Goal: Task Accomplishment & Management: Use online tool/utility

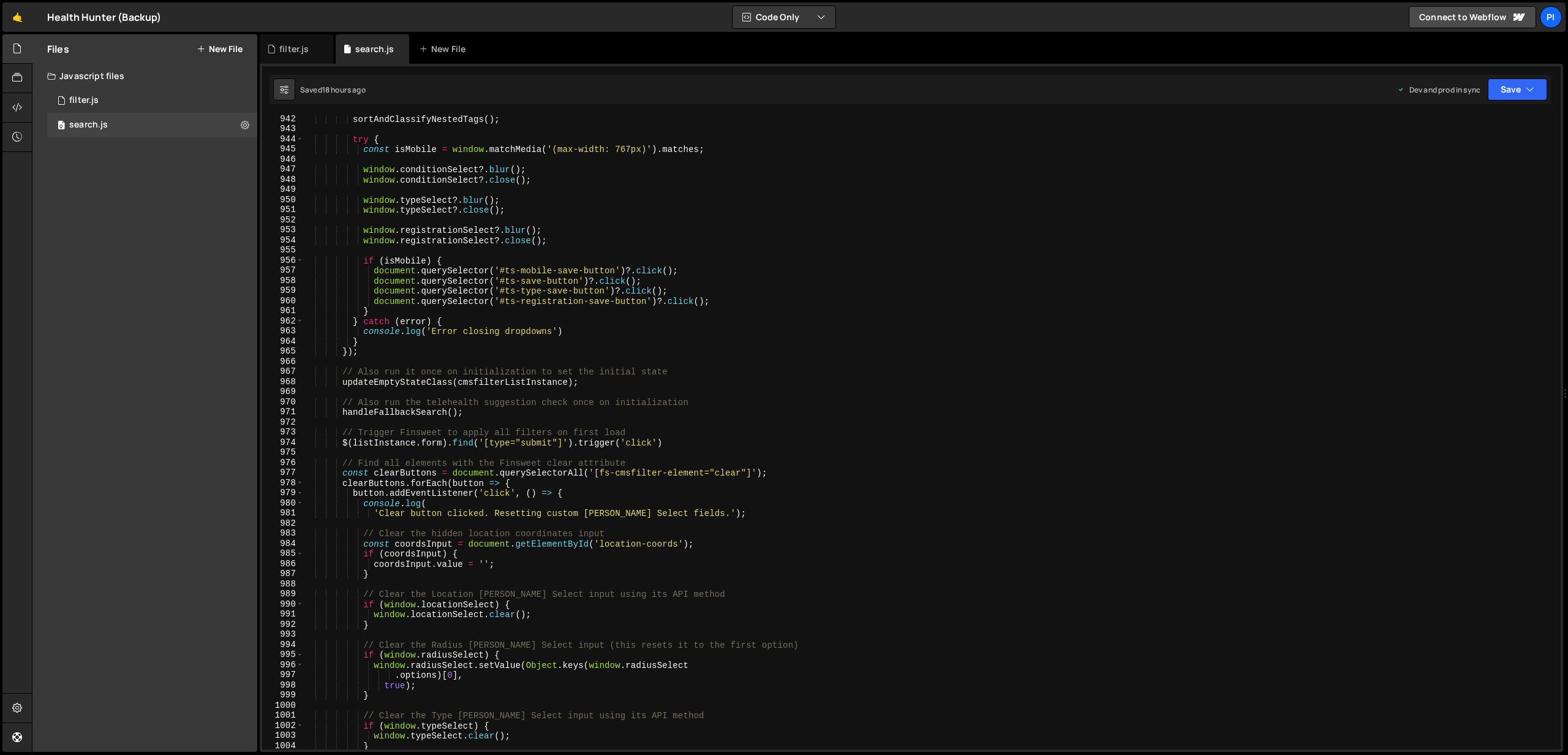
scroll to position [9517, 0]
click at [24, 25] on link "🤙" at bounding box center [18, 18] width 30 height 30
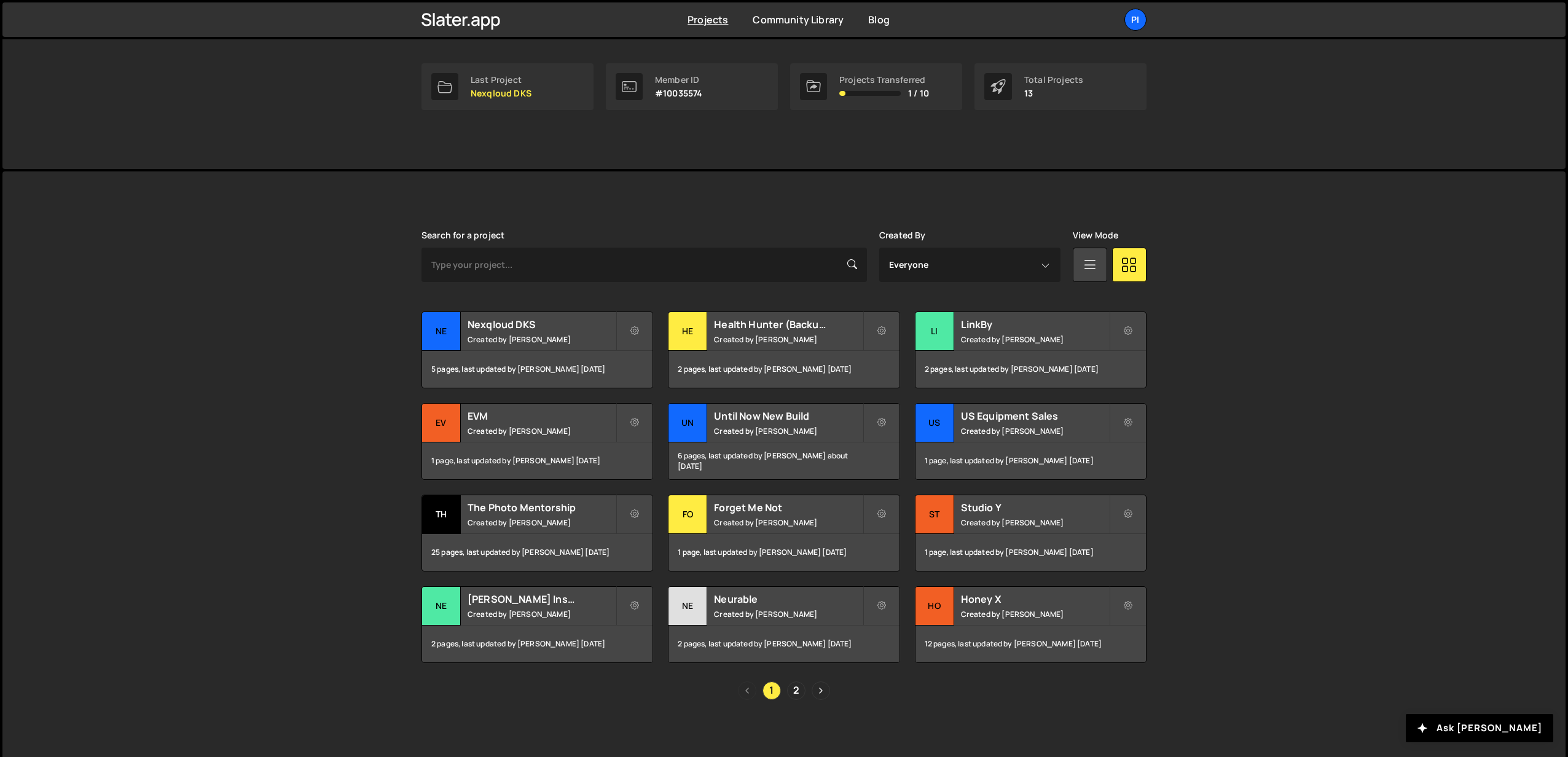
scroll to position [181, 0]
click at [1135, 15] on div "Pi" at bounding box center [1135, 19] width 22 height 22
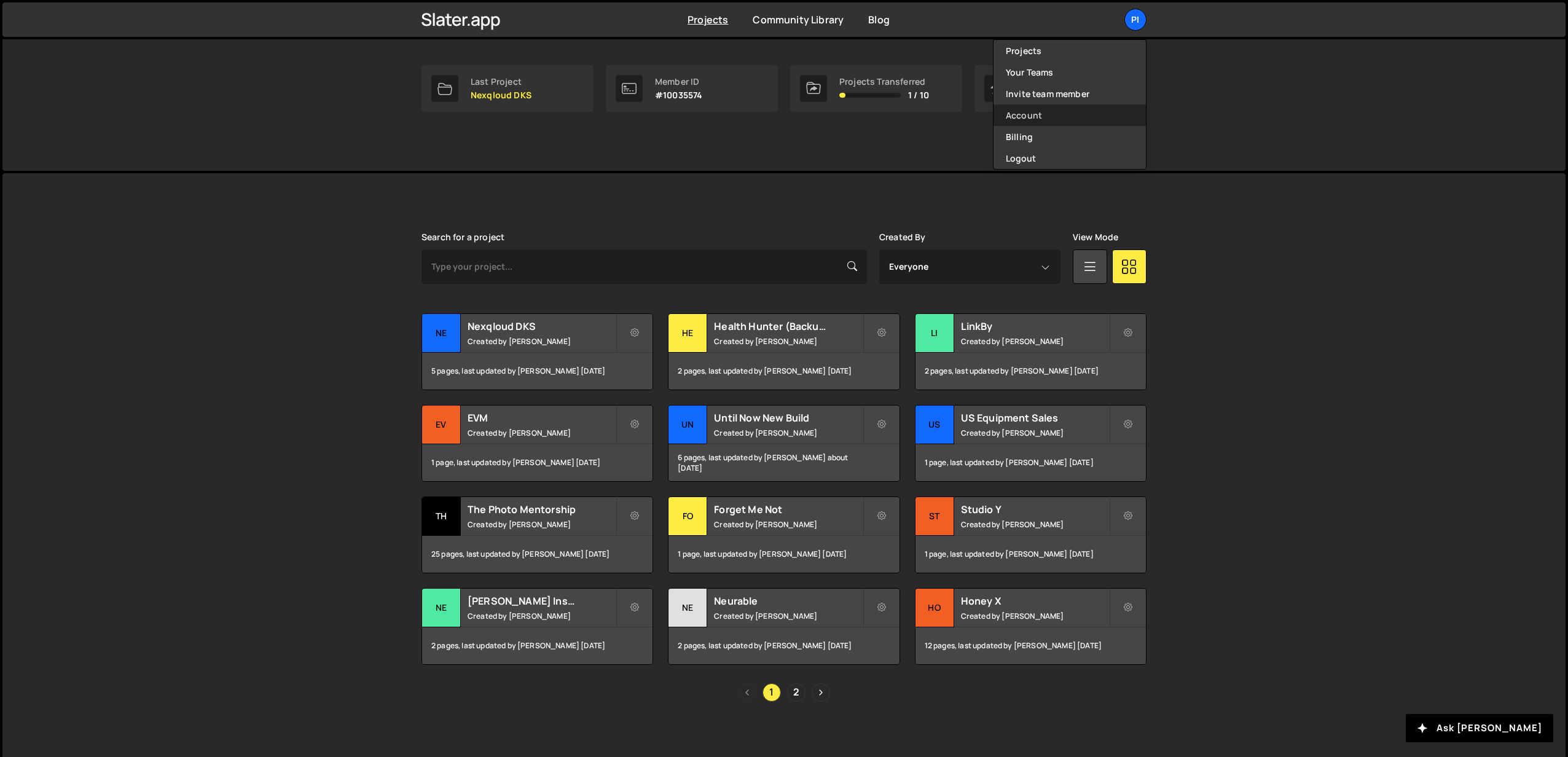
click at [1061, 121] on link "Account" at bounding box center [1069, 115] width 152 height 21
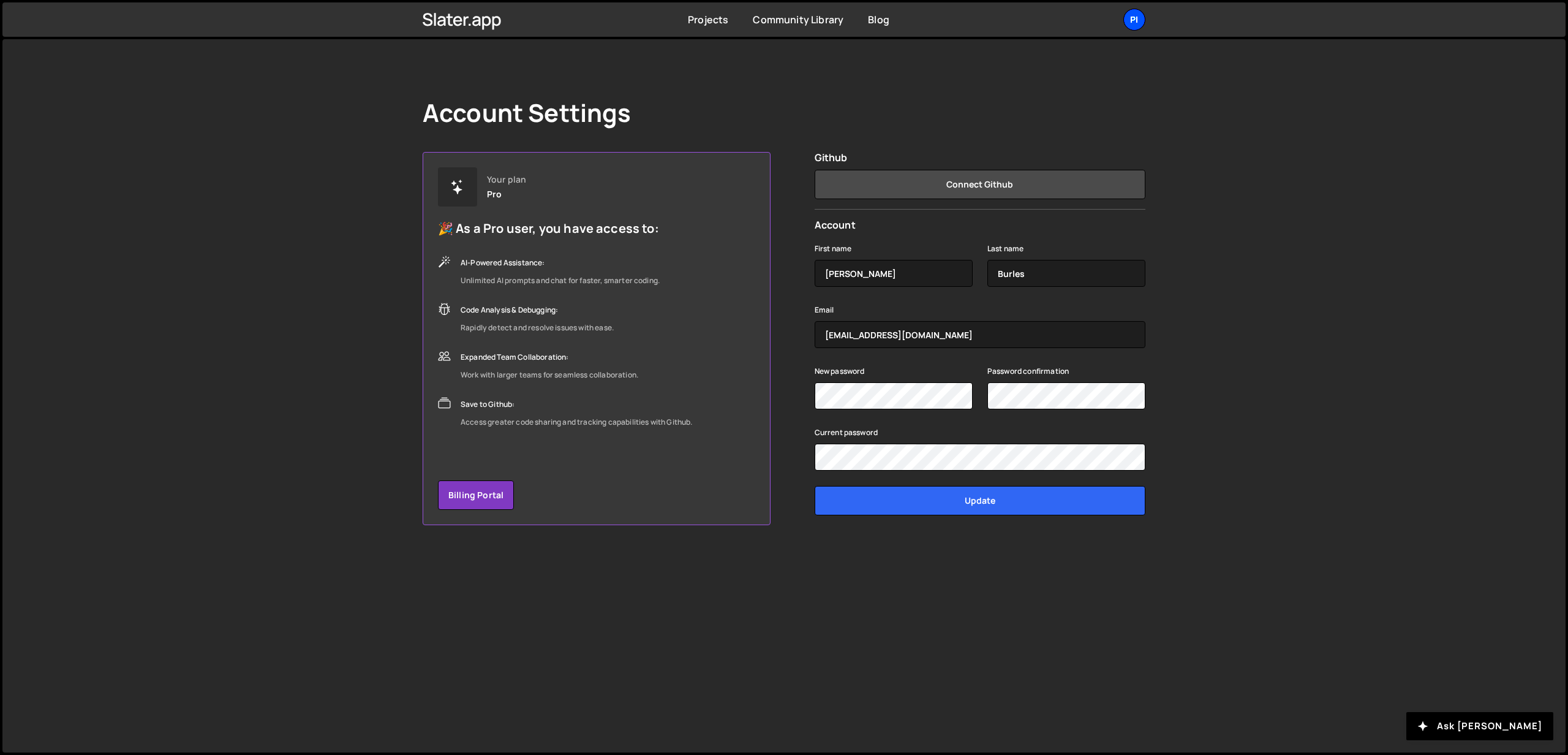
click at [1130, 11] on div "Pi" at bounding box center [1134, 19] width 22 height 22
click at [1027, 149] on button "Logout" at bounding box center [1069, 158] width 152 height 21
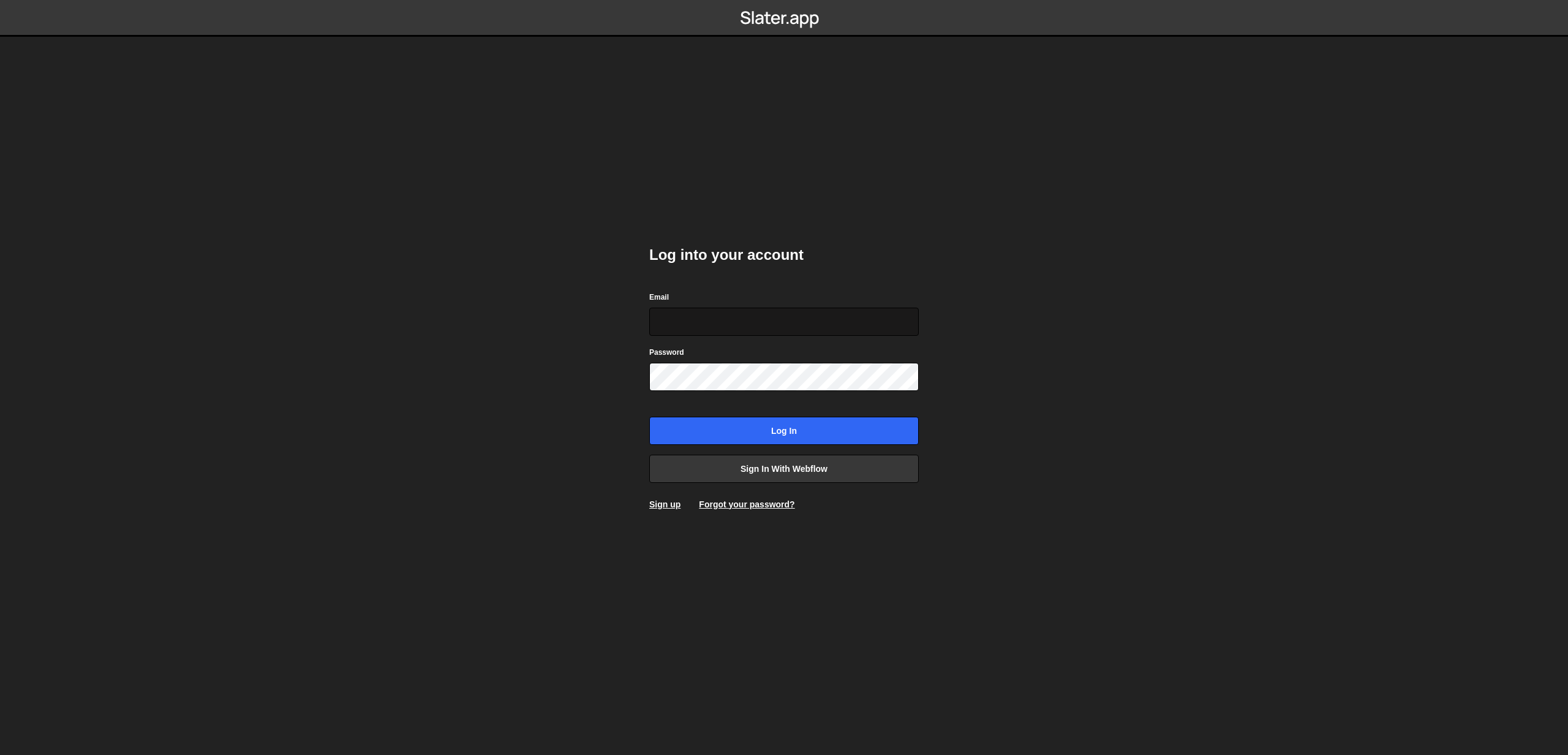
click at [749, 322] on input "Email" at bounding box center [784, 321] width 269 height 28
type input "dev@Pinecone.agency"
click at [745, 435] on input "Log in" at bounding box center [784, 431] width 269 height 28
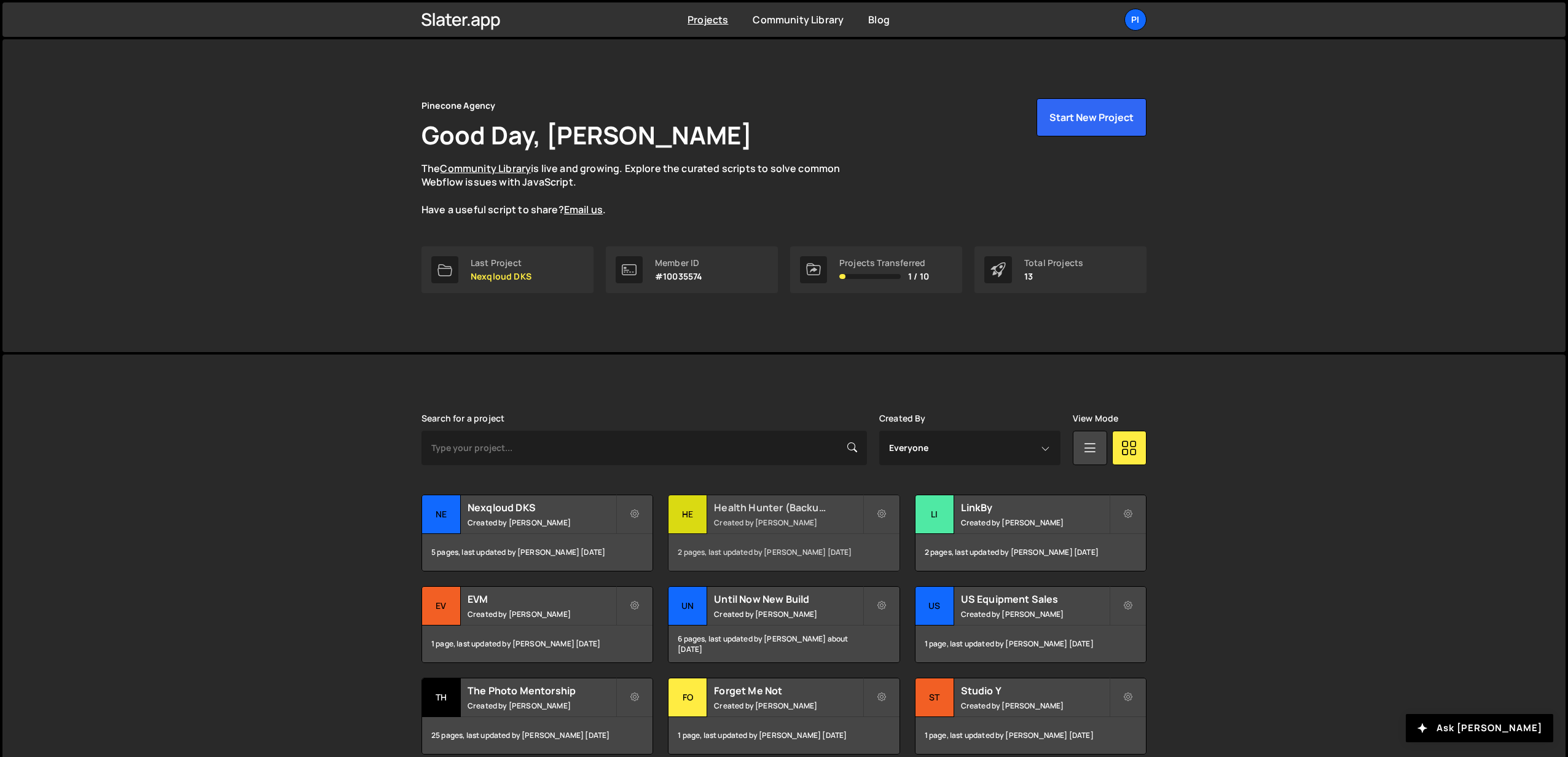
click at [744, 516] on div "Health Hunter (Backup) Created by [PERSON_NAME]" at bounding box center [784, 514] width 231 height 38
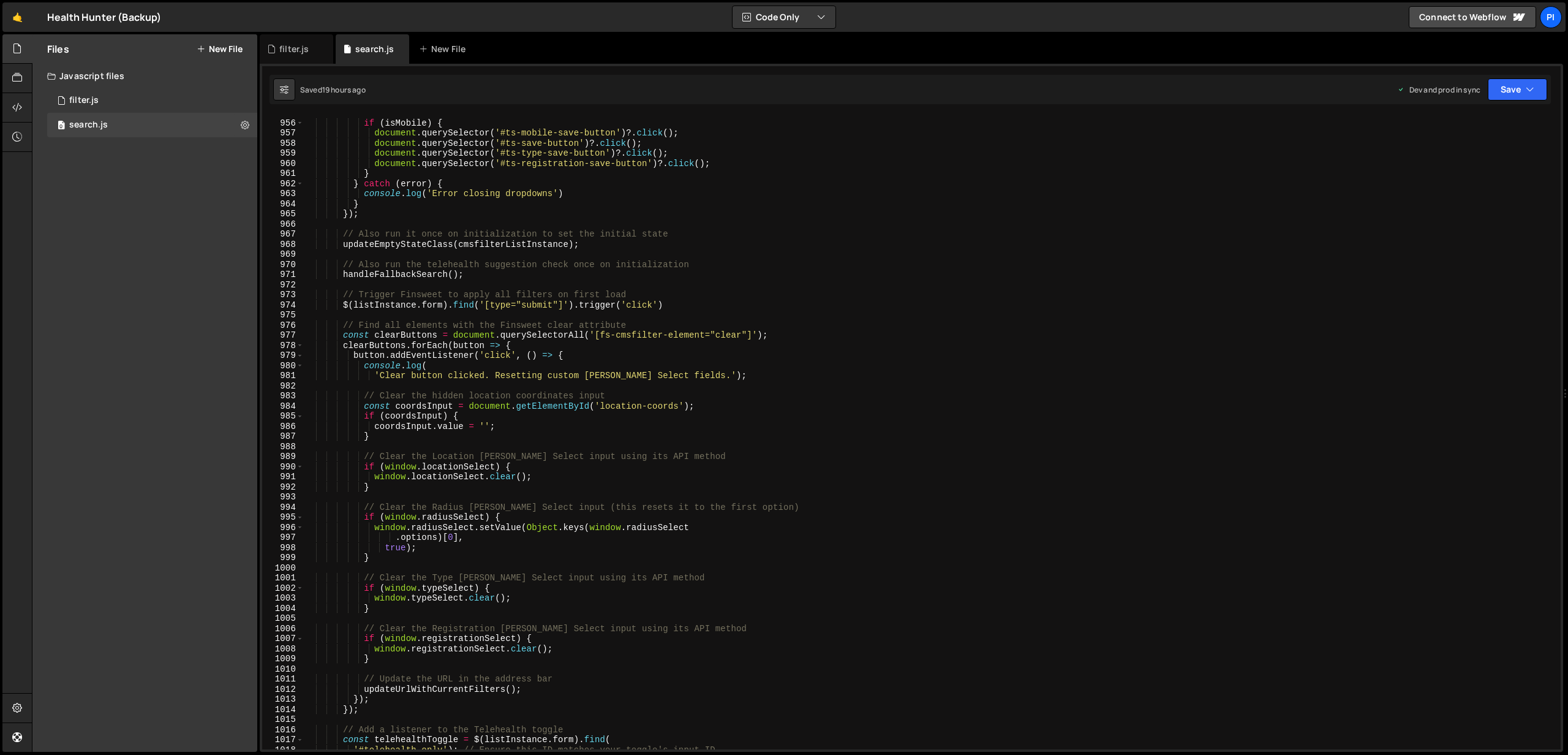
scroll to position [9643, 0]
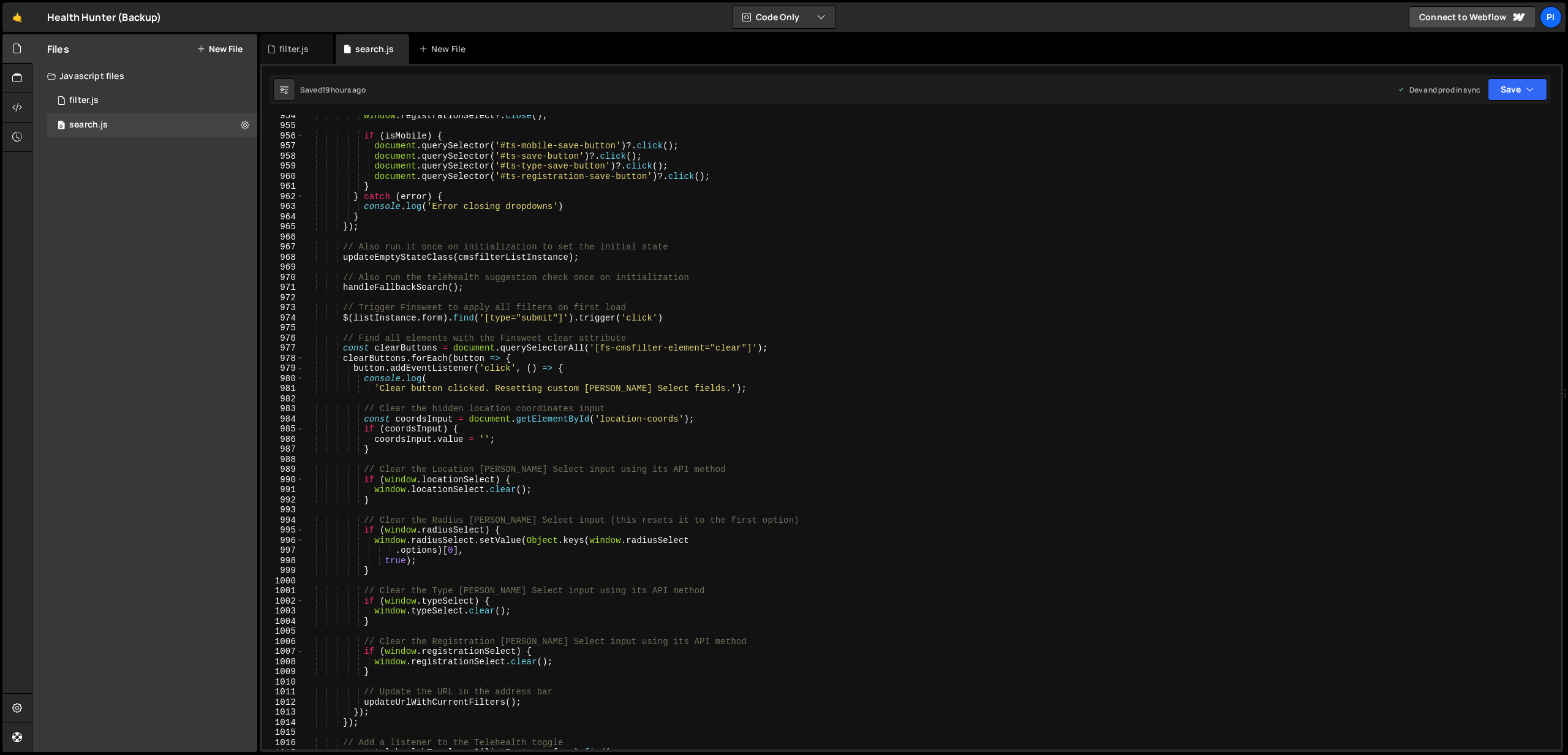
type textarea "});"
click at [768, 224] on div "window . registrationSelect ?. close ( ) ; if ( isMobile ) { document . querySe…" at bounding box center [929, 438] width 1252 height 655
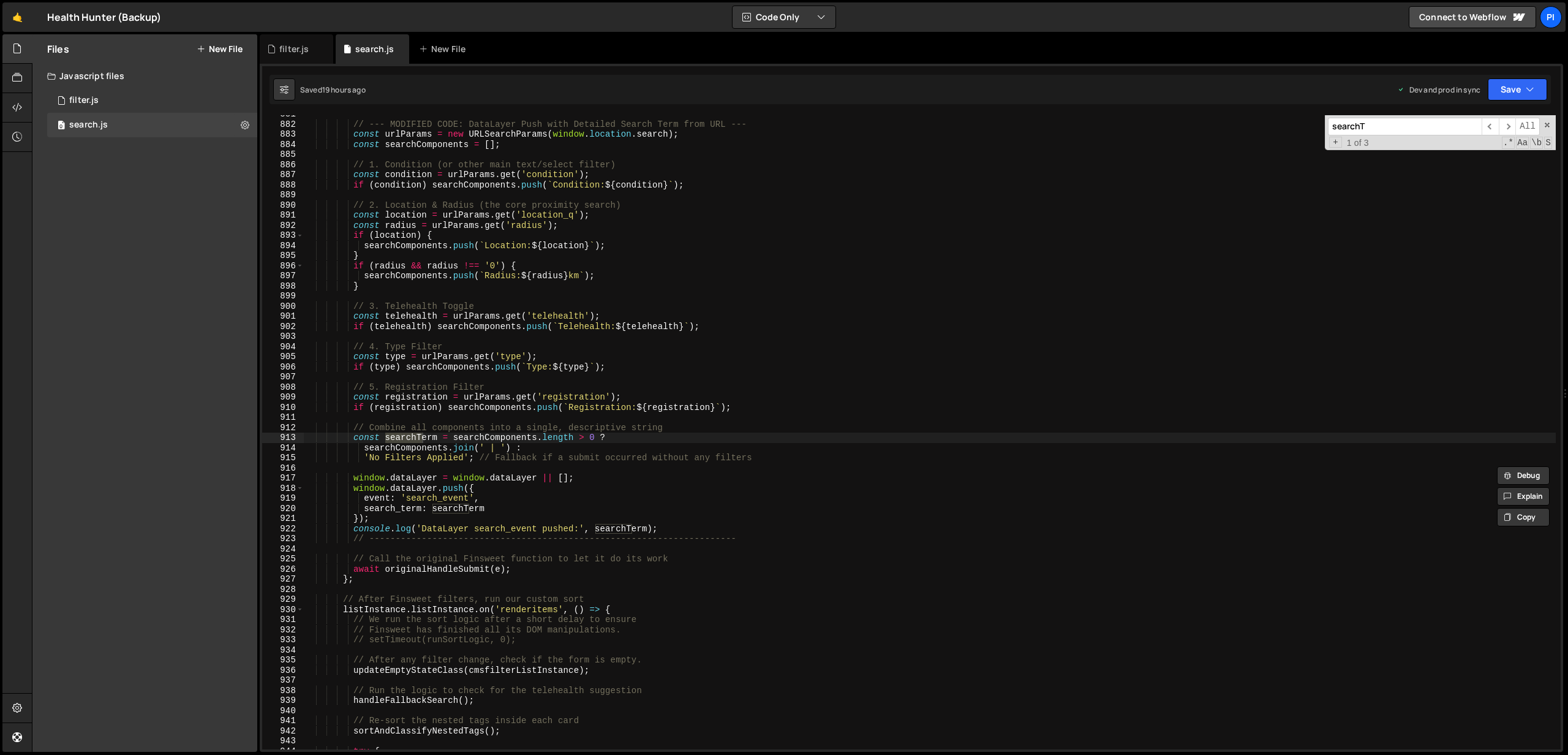
scroll to position [8905, 0]
type input "searchTerm"
click at [1495, 130] on span "​" at bounding box center [1491, 126] width 18 height 18
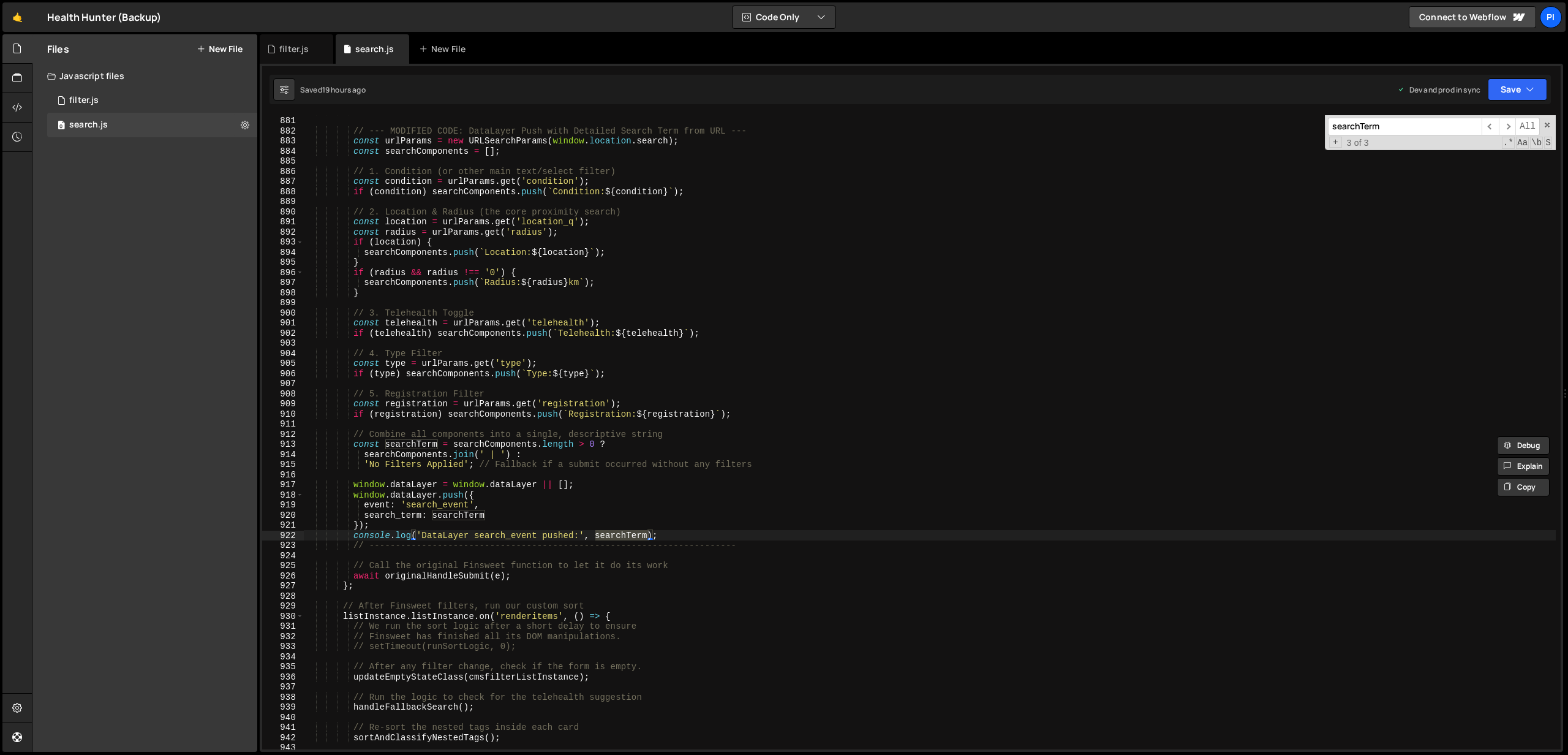
scroll to position [8899, 0]
click at [370, 591] on div "updateUrlWithCurrentFilters ( ) ; // --- MODIFIED CODE: DataLayer Push with Det…" at bounding box center [929, 433] width 1252 height 655
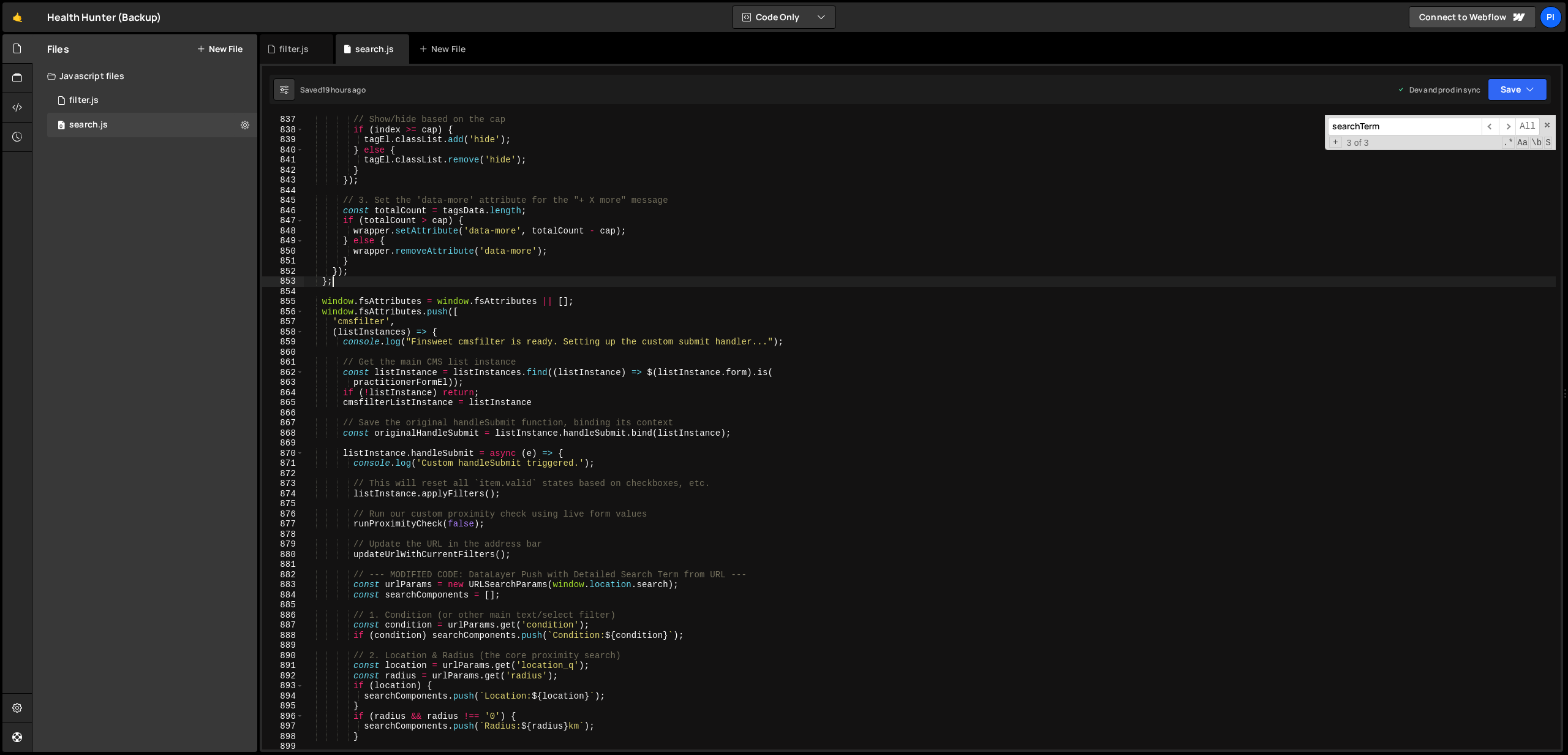
click at [352, 279] on div "// Show/hide based on the cap if ( index >= cap ) { tagEl . classList . add ( '…" at bounding box center [929, 442] width 1252 height 655
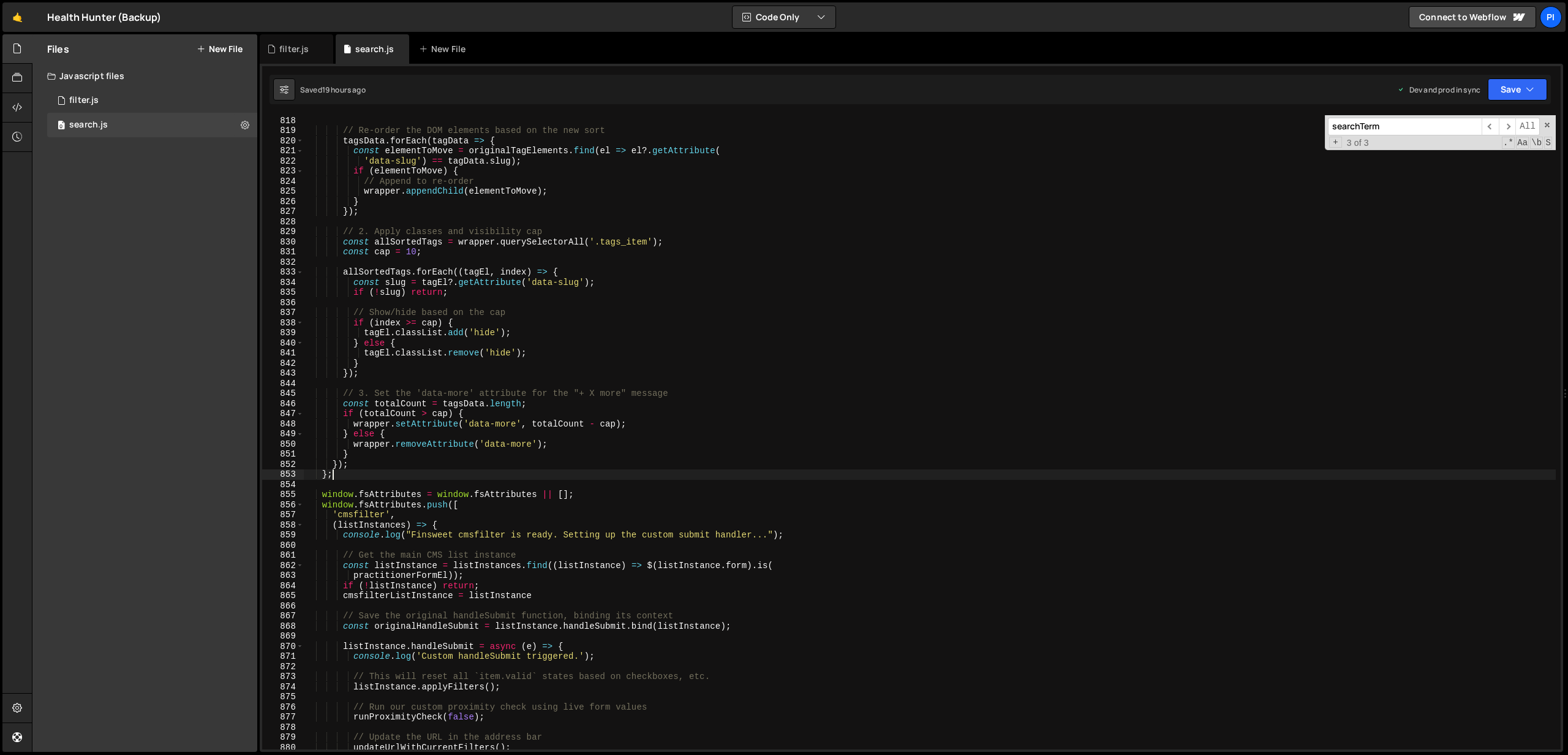
scroll to position [8262, 0]
click at [1494, 127] on span "​" at bounding box center [1491, 126] width 18 height 18
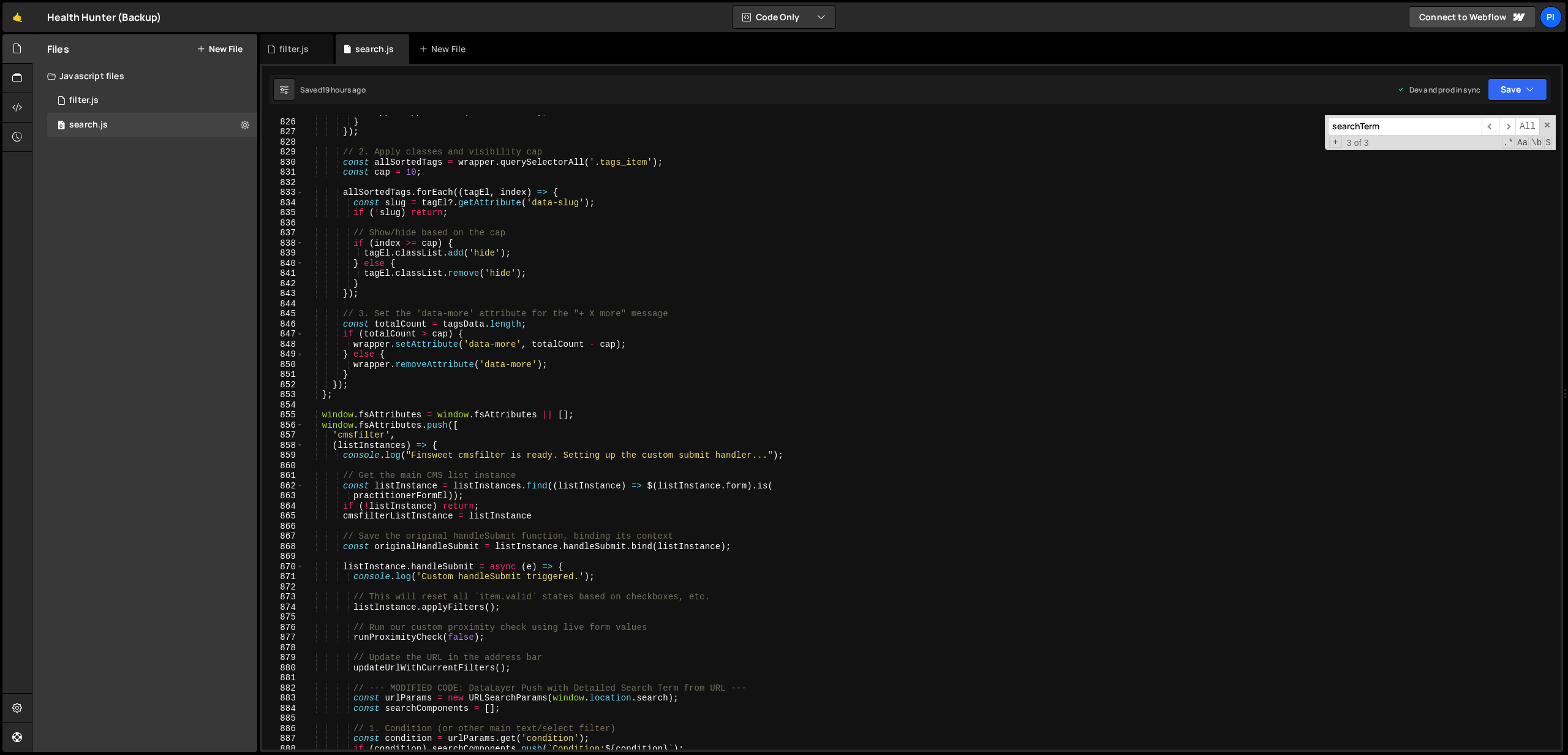
scroll to position [8327, 0]
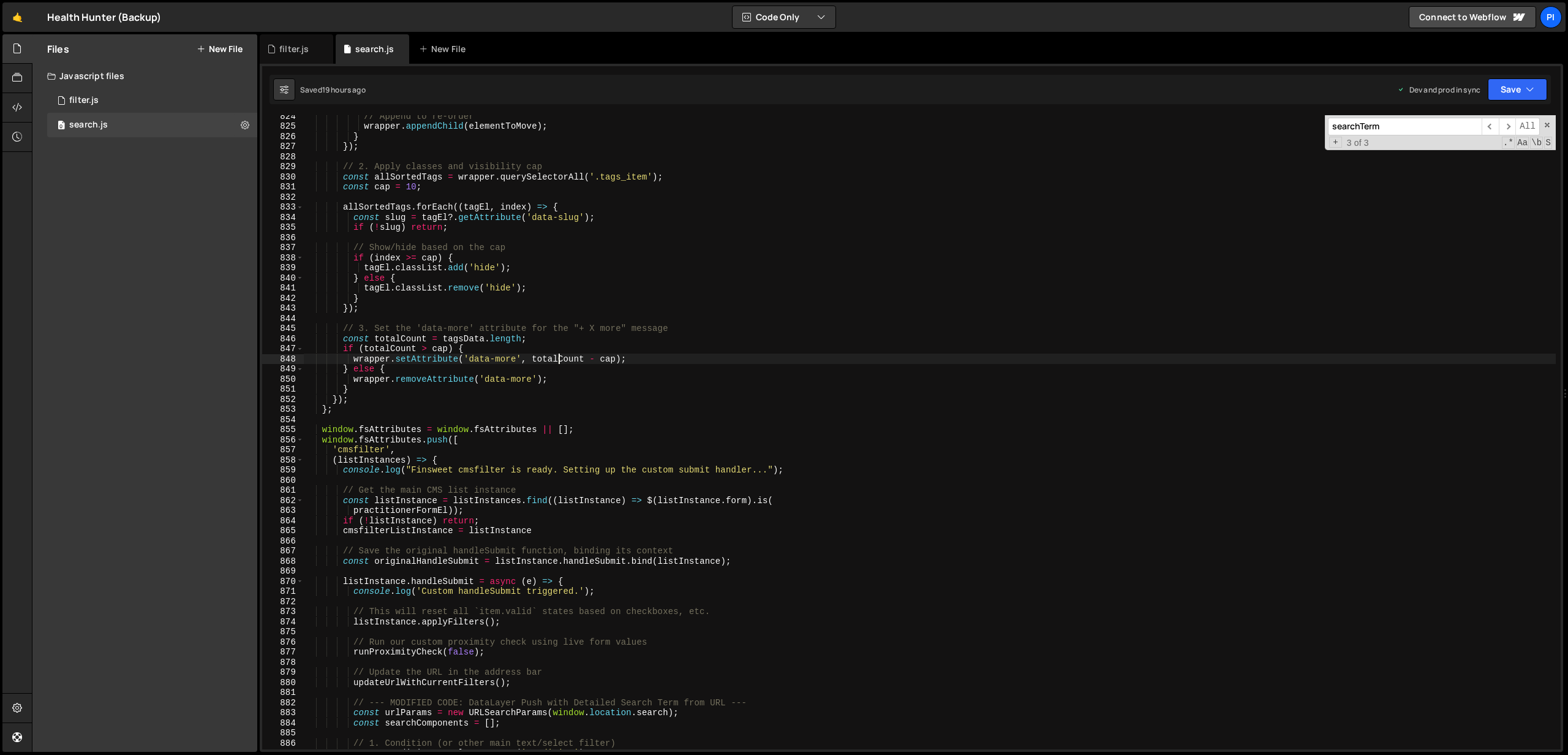
click at [559, 361] on div "// Append to re-order wrapper . appendChild ( elementToMove ) ; } }) ; // 2. Ap…" at bounding box center [929, 438] width 1252 height 655
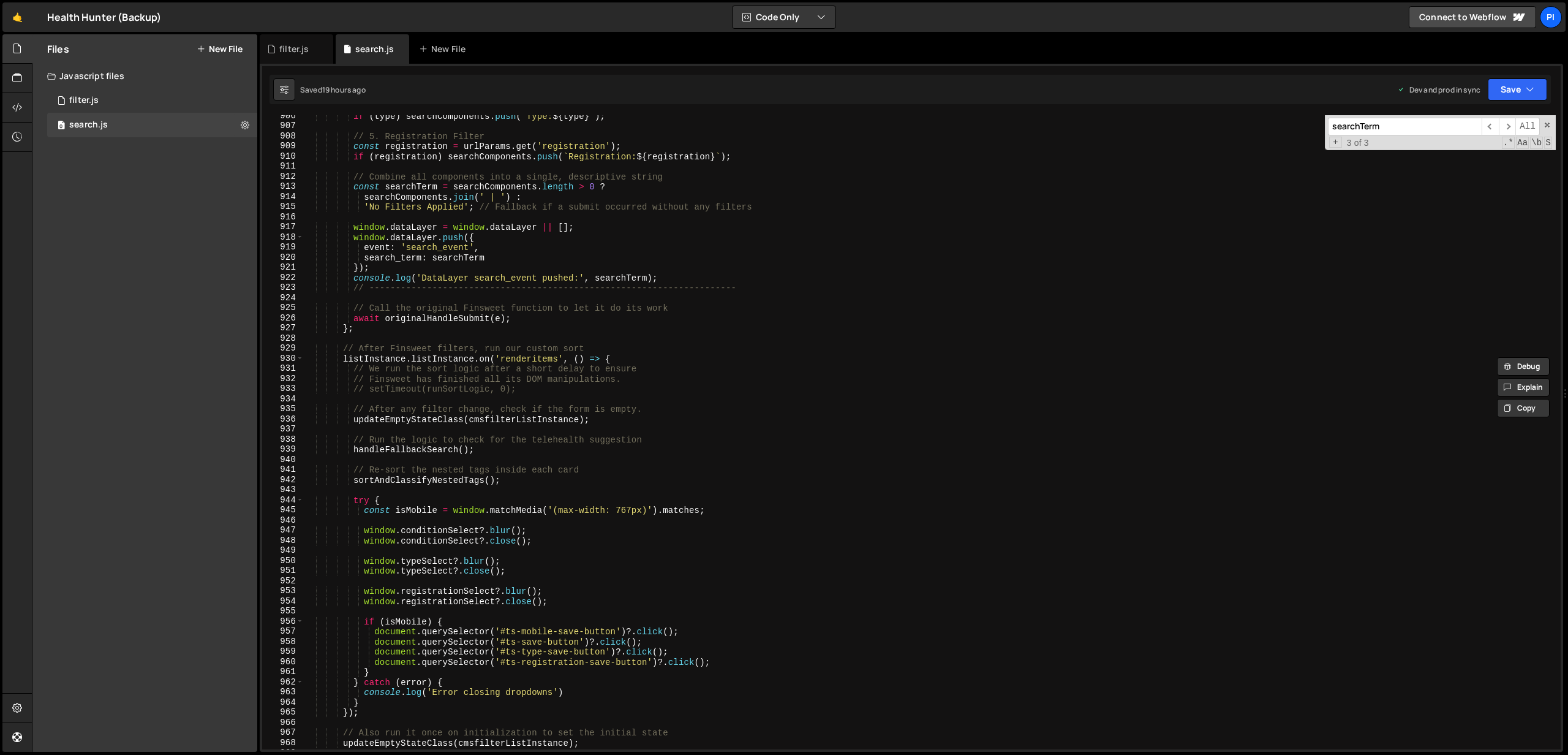
scroll to position [9157, 0]
click at [1490, 127] on span "​" at bounding box center [1491, 126] width 18 height 18
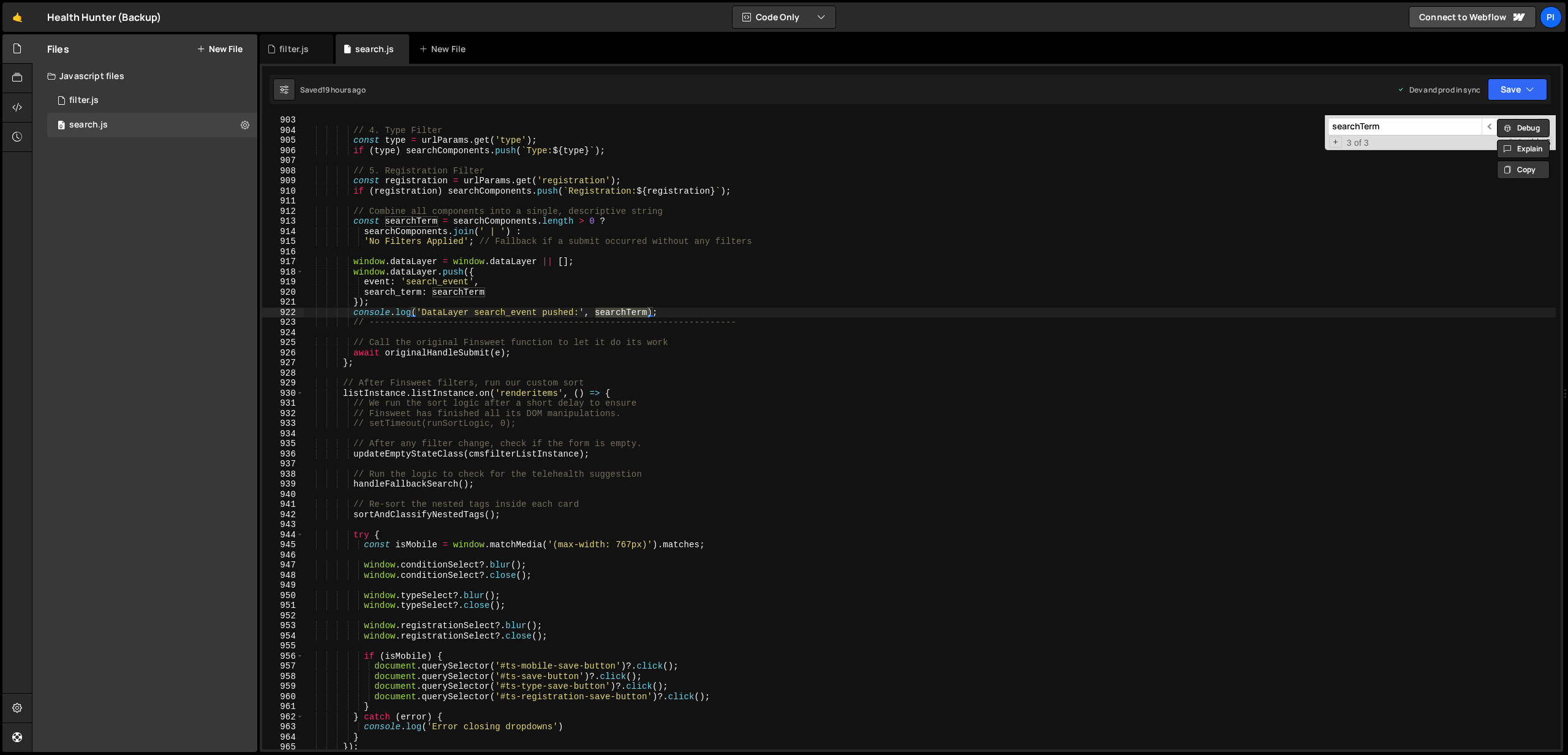
scroll to position [9121, 0]
click at [363, 359] on div "if ( telehealth ) searchComponents . push ( ` Telehealth: ${ telehealth } ` ) ;…" at bounding box center [929, 433] width 1252 height 655
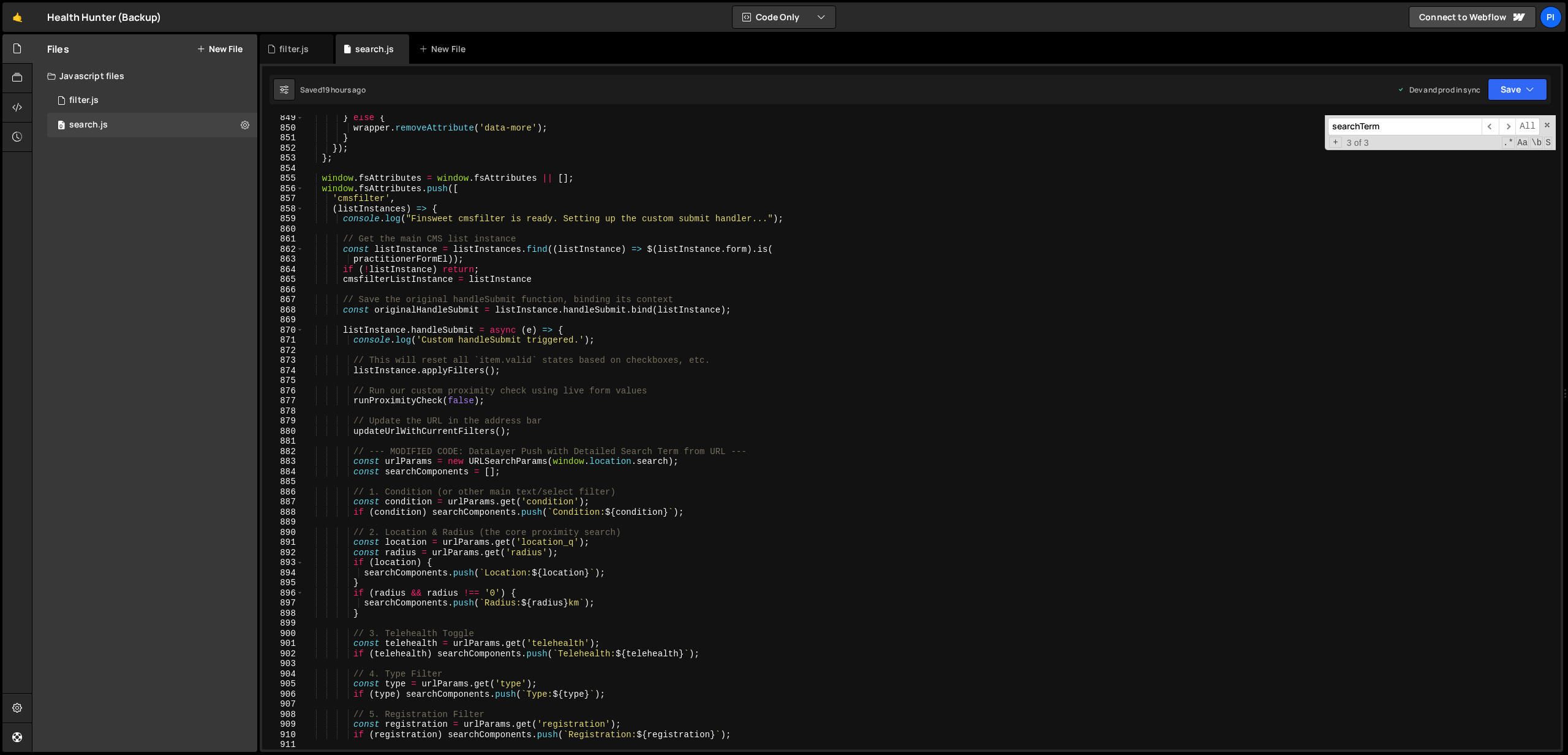
scroll to position [8579, 0]
click at [332, 213] on div "} else { wrapper . removeAttribute ( 'data-more' ) ; } }) ; } ; window . fsAttr…" at bounding box center [929, 440] width 1252 height 655
type textarea "(listInstances) => {"
click at [299, 208] on span at bounding box center [300, 209] width 7 height 11
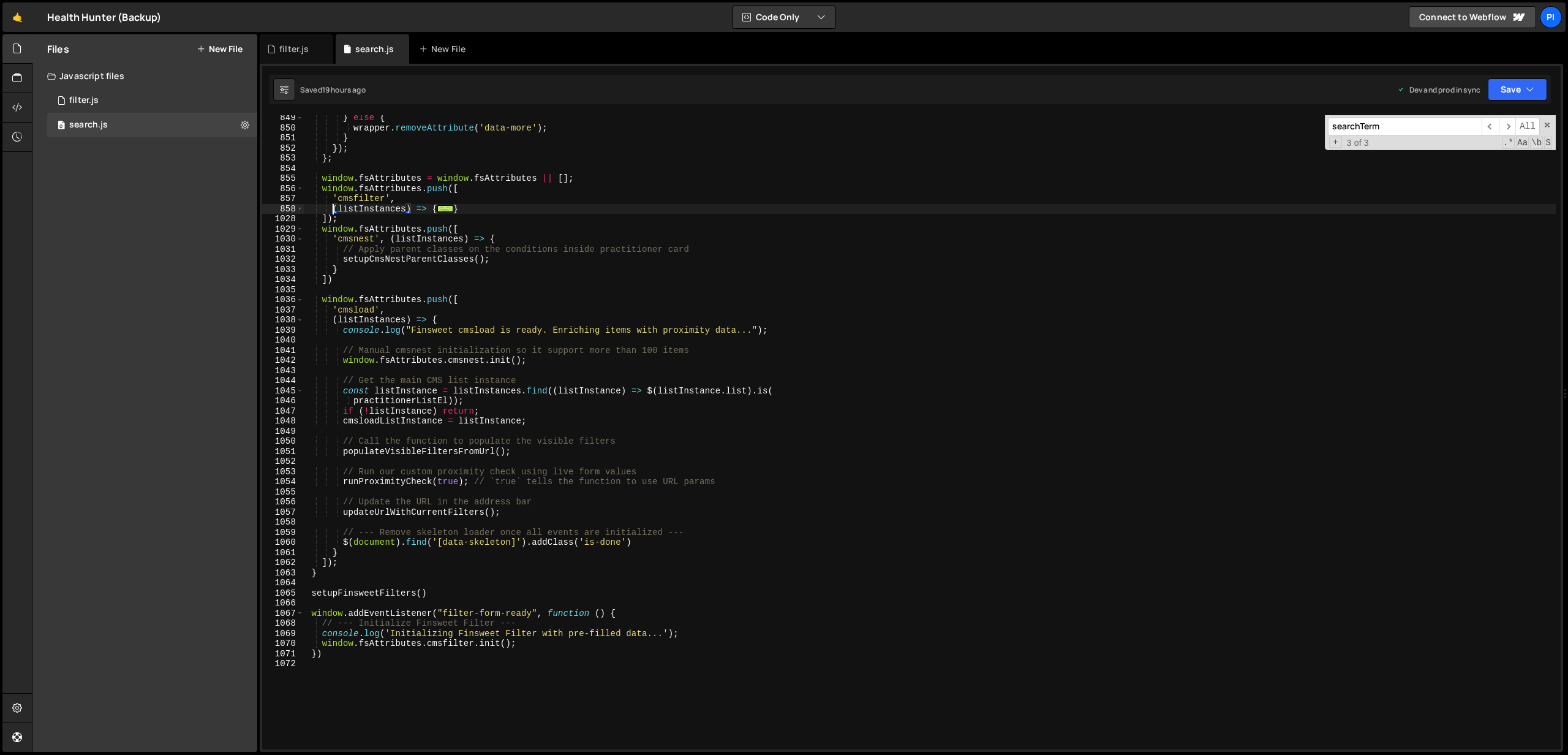
click at [215, 50] on button "New File" at bounding box center [219, 48] width 46 height 10
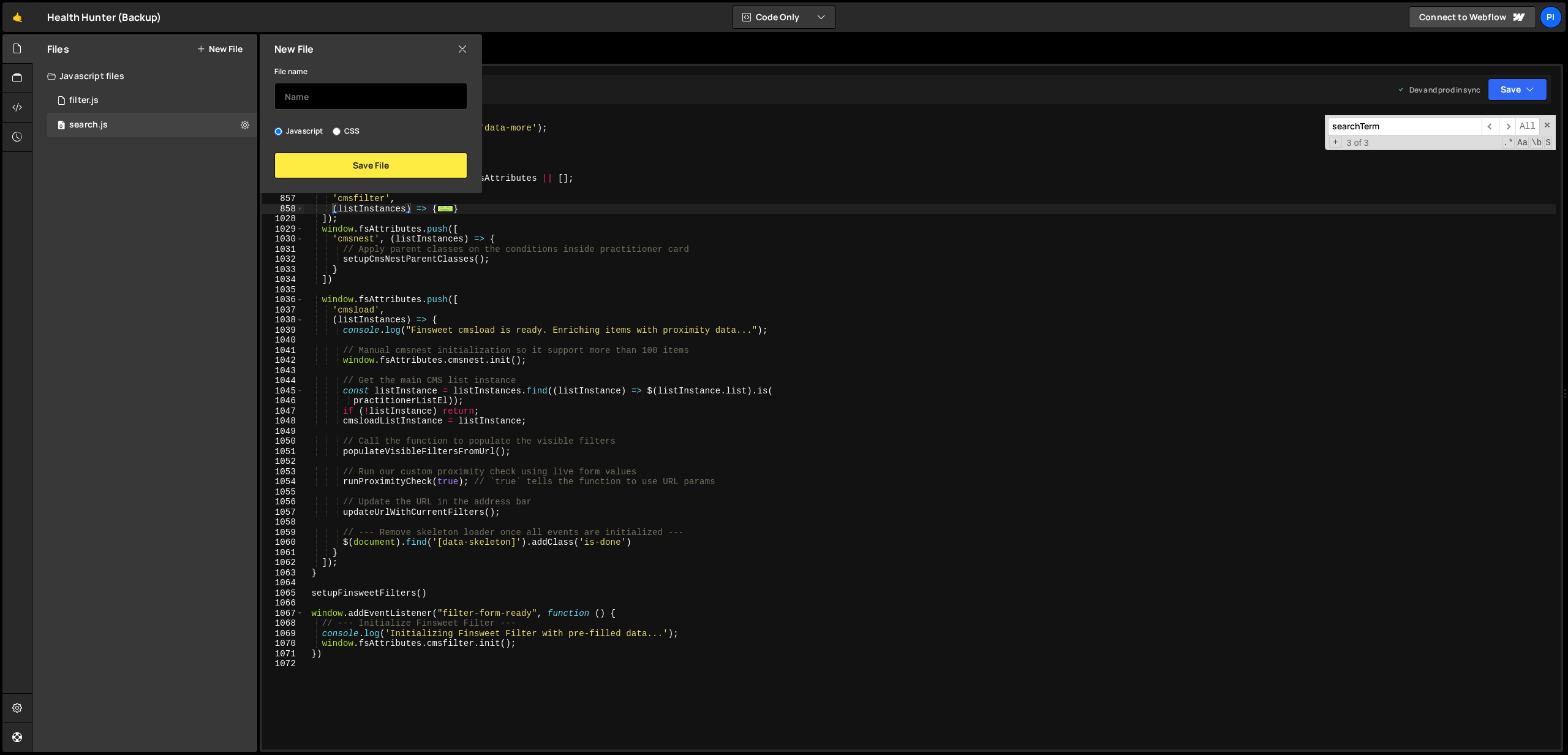
click at [296, 90] on input "text" at bounding box center [371, 96] width 193 height 27
type input "searchBeforeUpdate"
click at [330, 157] on button "Save File" at bounding box center [371, 165] width 193 height 25
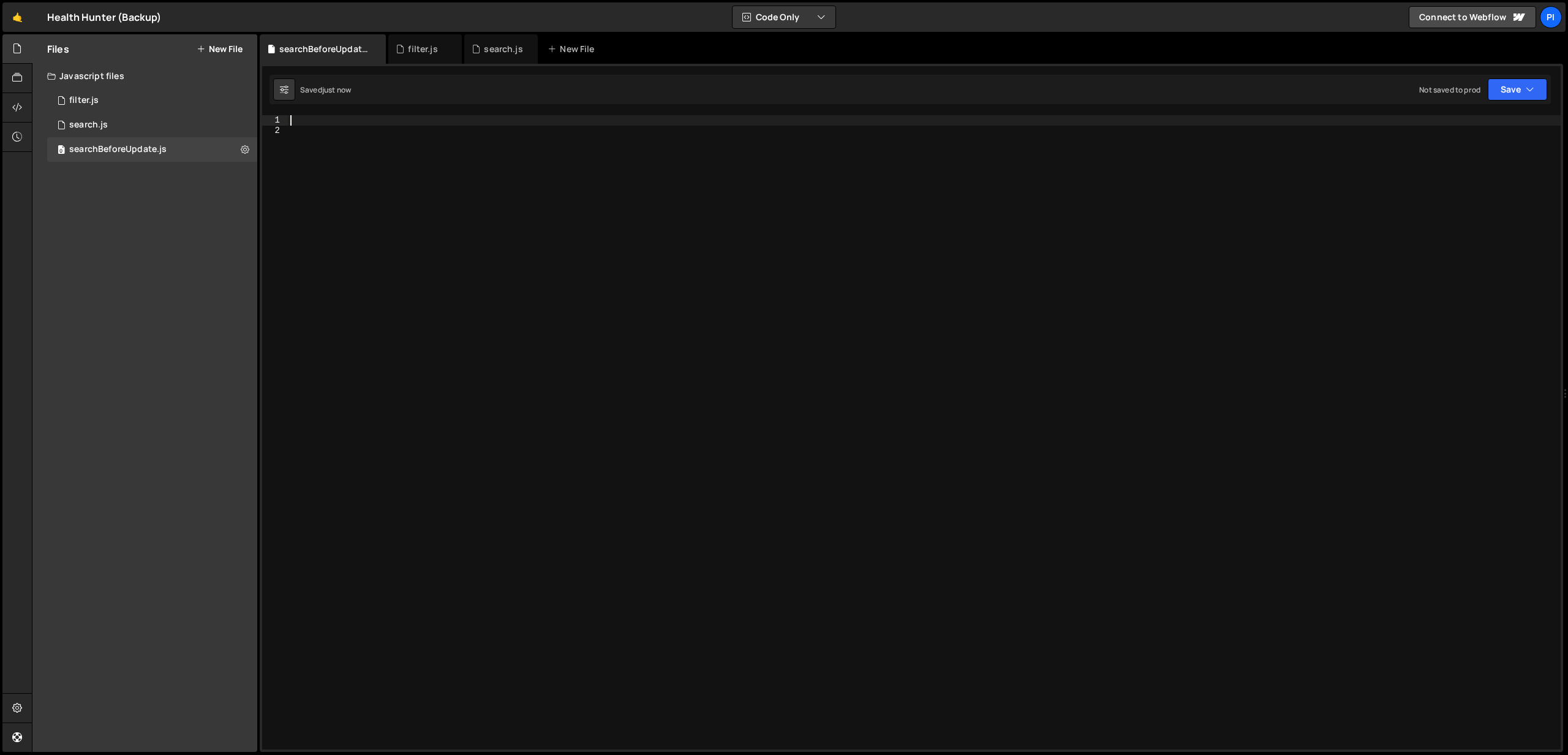
click at [344, 119] on div at bounding box center [924, 442] width 1273 height 655
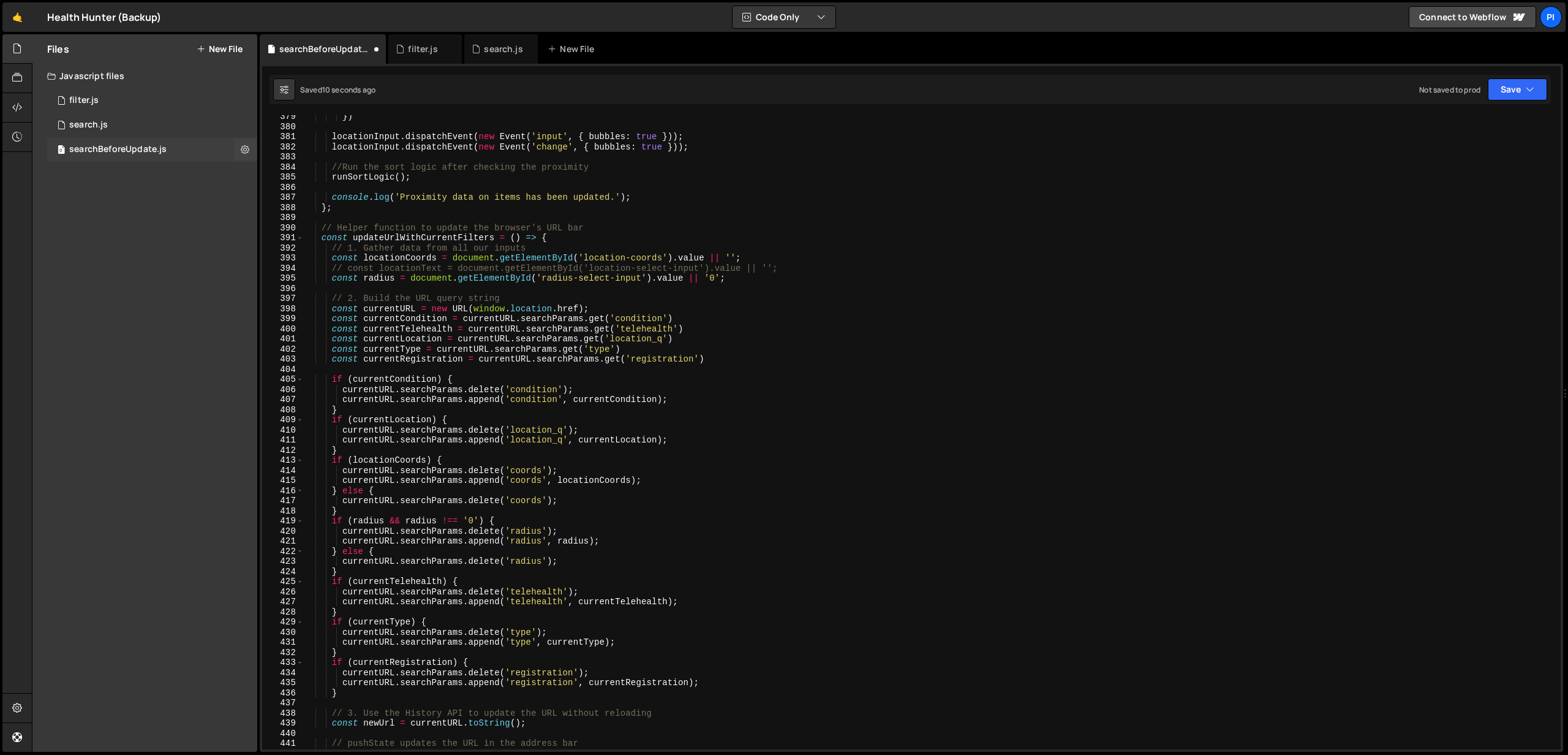
scroll to position [3827, 0]
click at [127, 127] on div "0 search.js 0" at bounding box center [152, 125] width 210 height 25
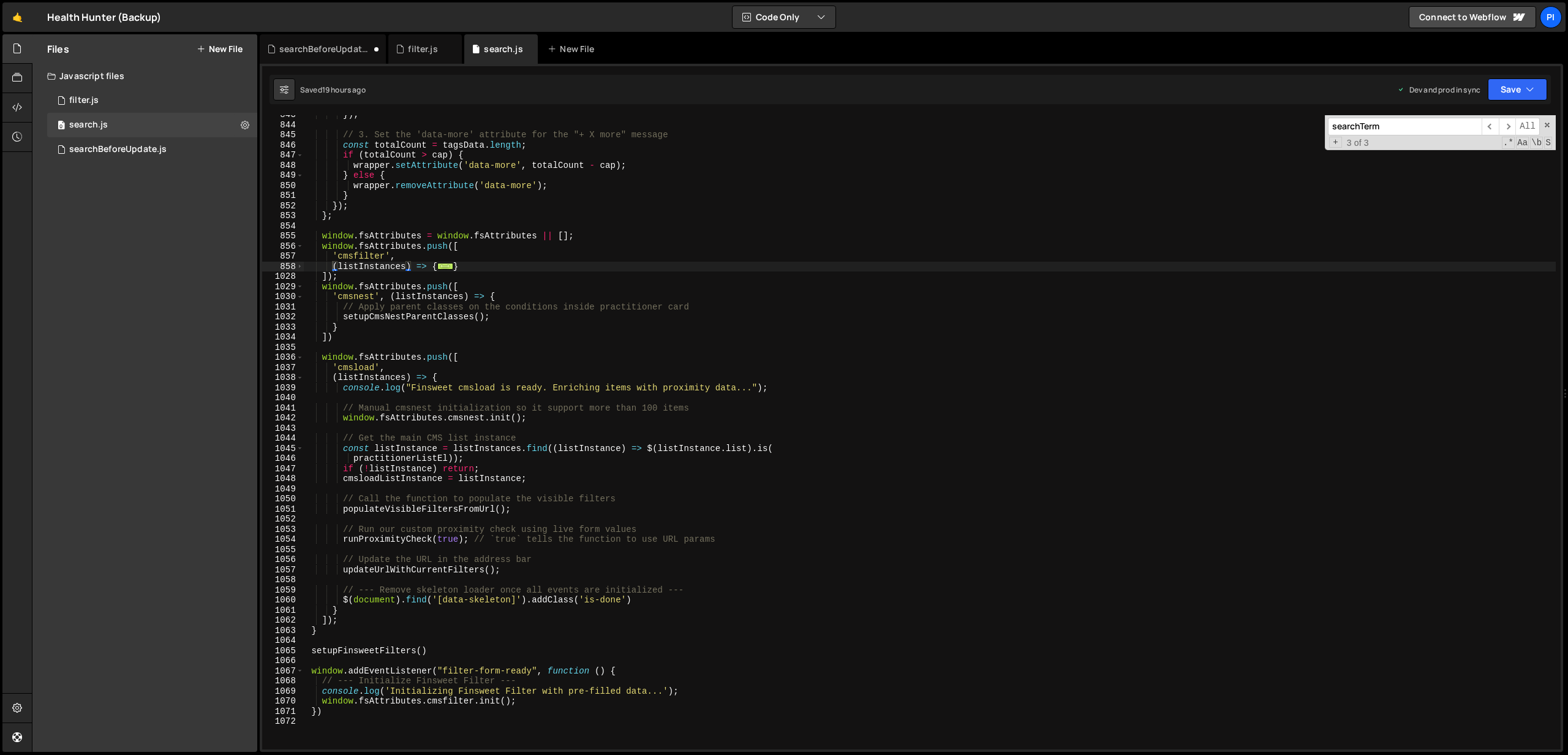
scroll to position [8539, 0]
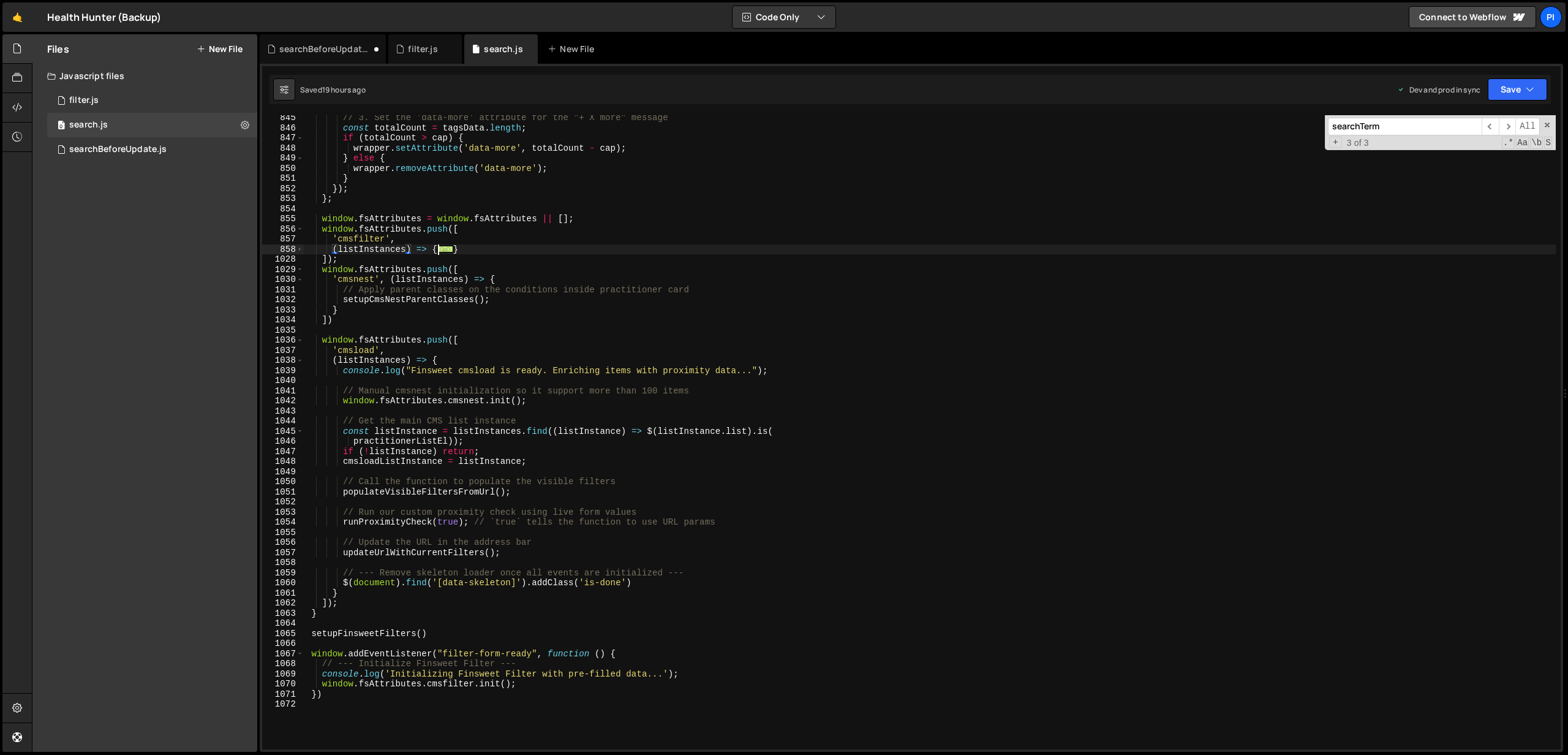
click at [441, 250] on span "..." at bounding box center [445, 248] width 16 height 7
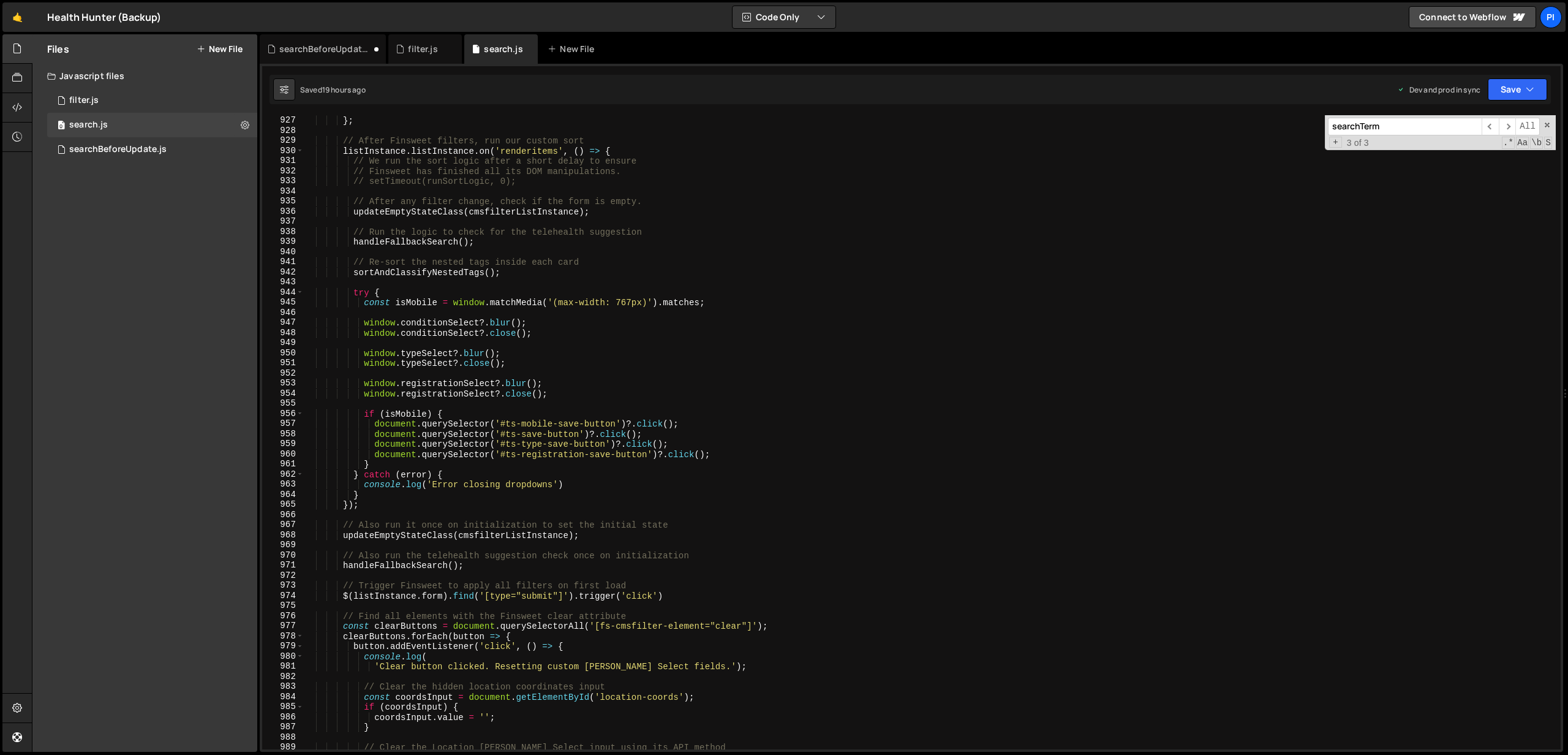
scroll to position [9365, 0]
click at [1411, 126] on input "searchTerm" at bounding box center [1405, 126] width 154 height 18
click at [1494, 125] on span "​" at bounding box center [1491, 126] width 18 height 18
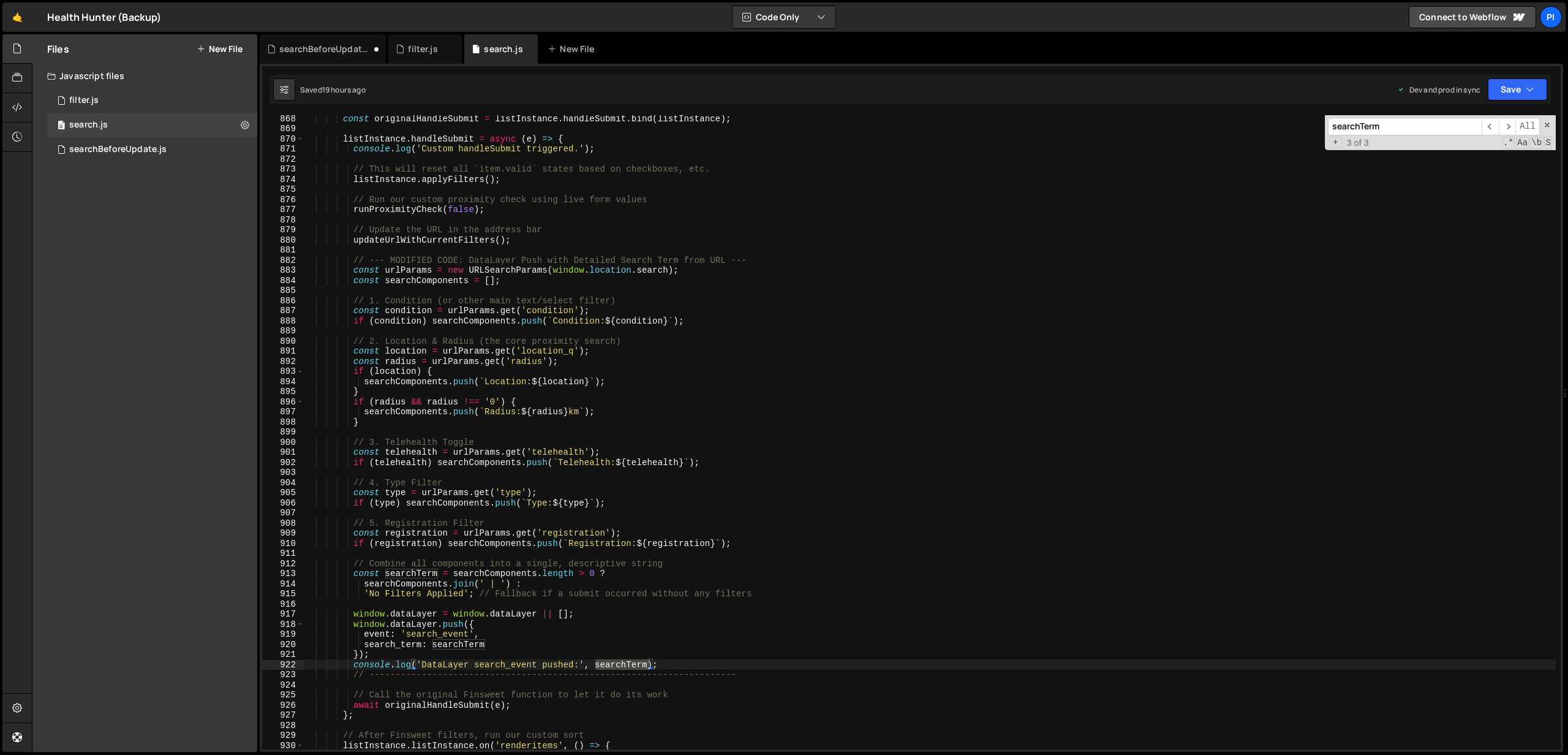
scroll to position [8770, 0]
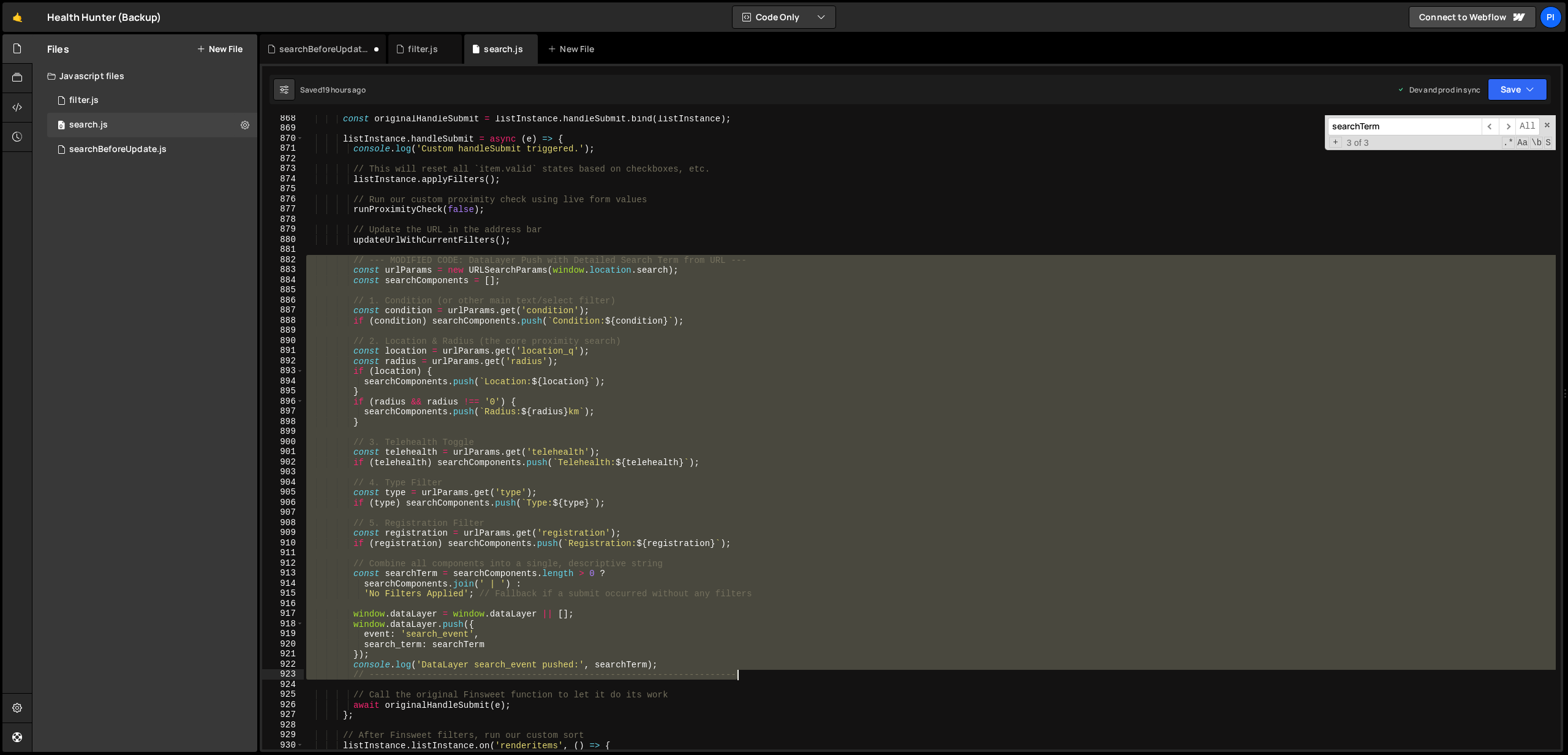
drag, startPoint x: 305, startPoint y: 261, endPoint x: 774, endPoint y: 671, distance: 622.9
click at [774, 671] on div "const originalHandleSubmit = listInstance . handleSubmit . bind ( listInstance …" at bounding box center [929, 441] width 1252 height 655
click at [504, 137] on div "const originalHandleSubmit = listInstance . handleSubmit . bind ( listInstance …" at bounding box center [929, 441] width 1252 height 655
type textarea "listInstance.handleSubmit = async (e) => {"
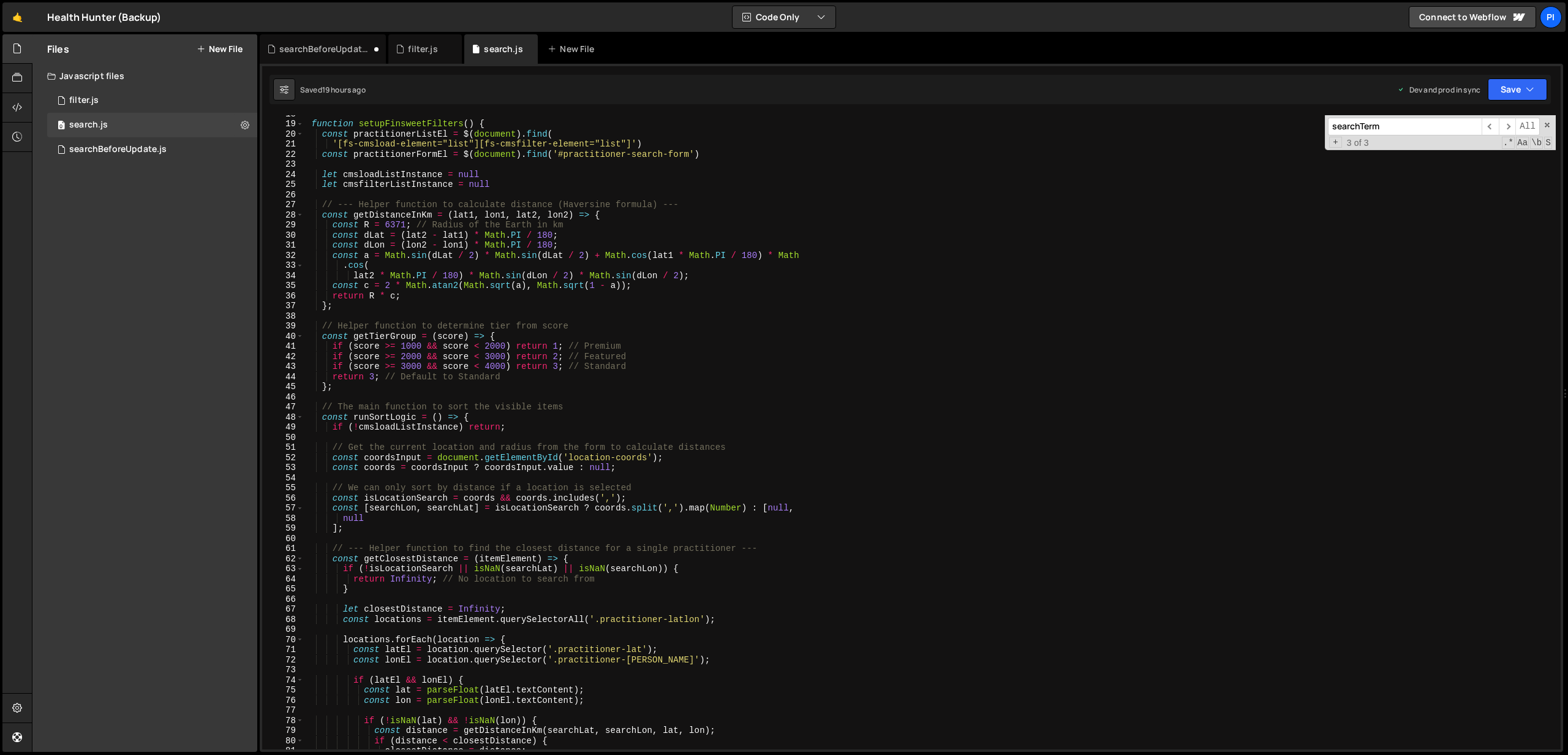
scroll to position [0, 0]
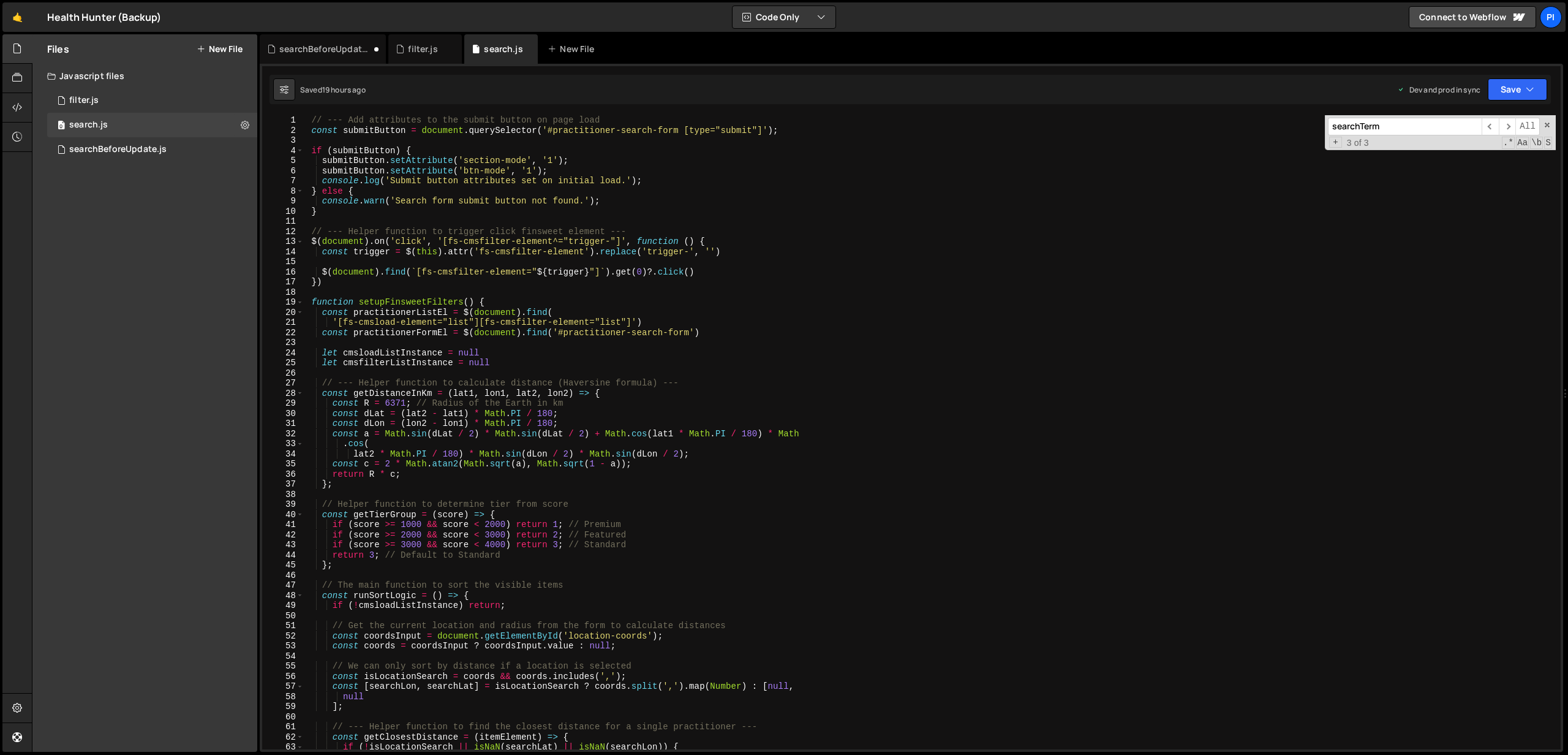
click at [1413, 131] on input "searchTerm" at bounding box center [1405, 126] width 154 height 18
click at [16, 83] on icon at bounding box center [17, 77] width 10 height 13
click at [13, 106] on icon at bounding box center [17, 107] width 10 height 13
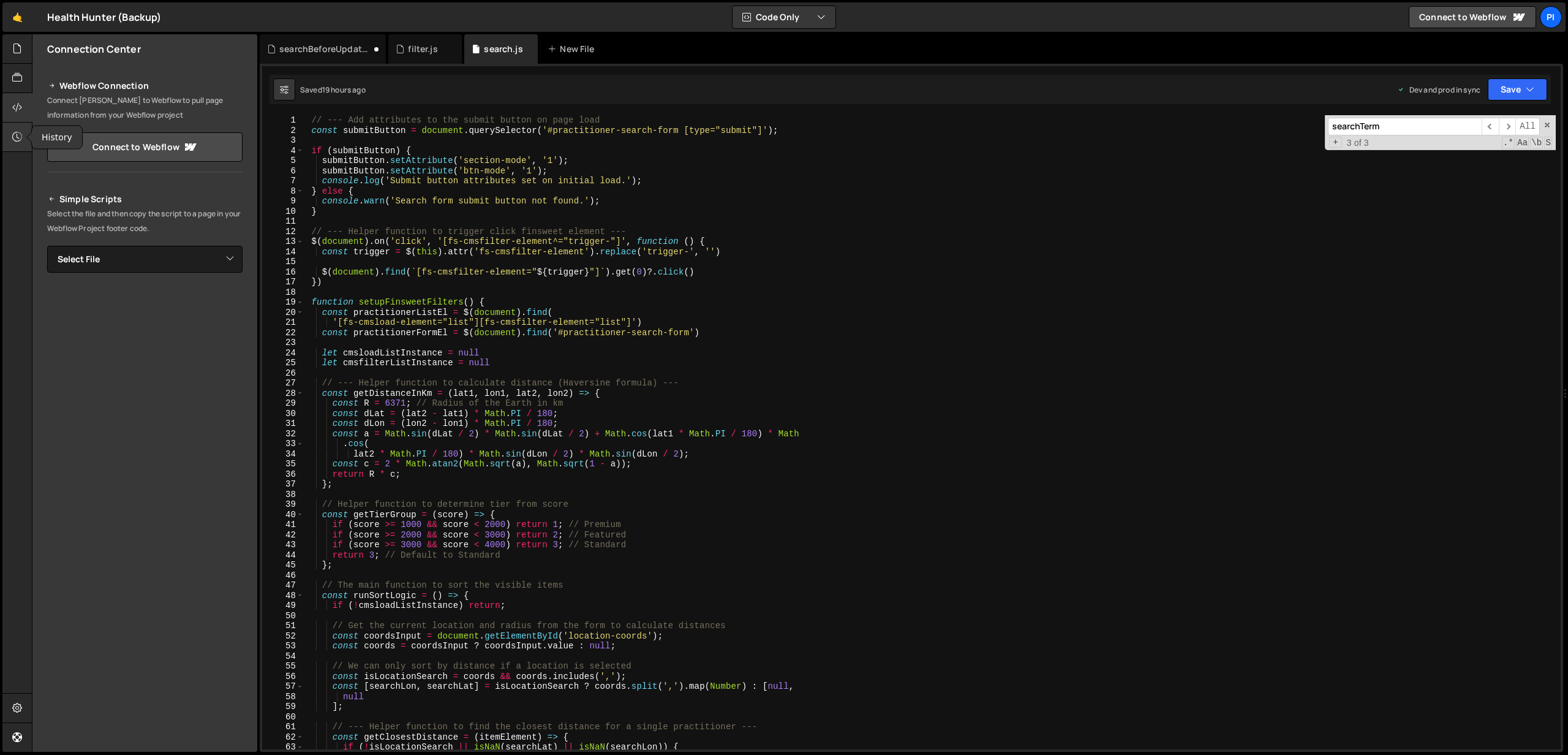
click at [15, 133] on icon at bounding box center [17, 136] width 10 height 13
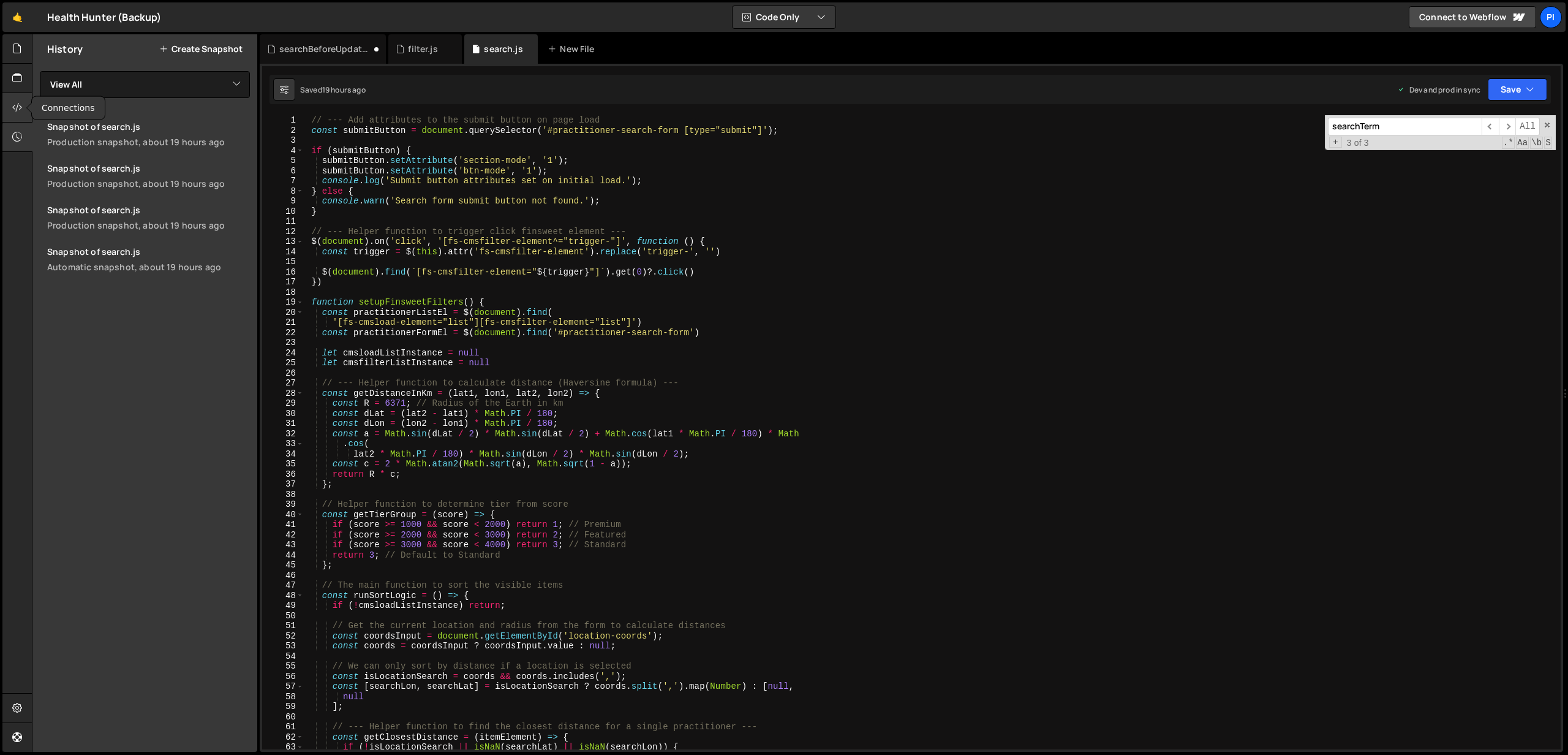
click at [24, 102] on div at bounding box center [18, 108] width 30 height 30
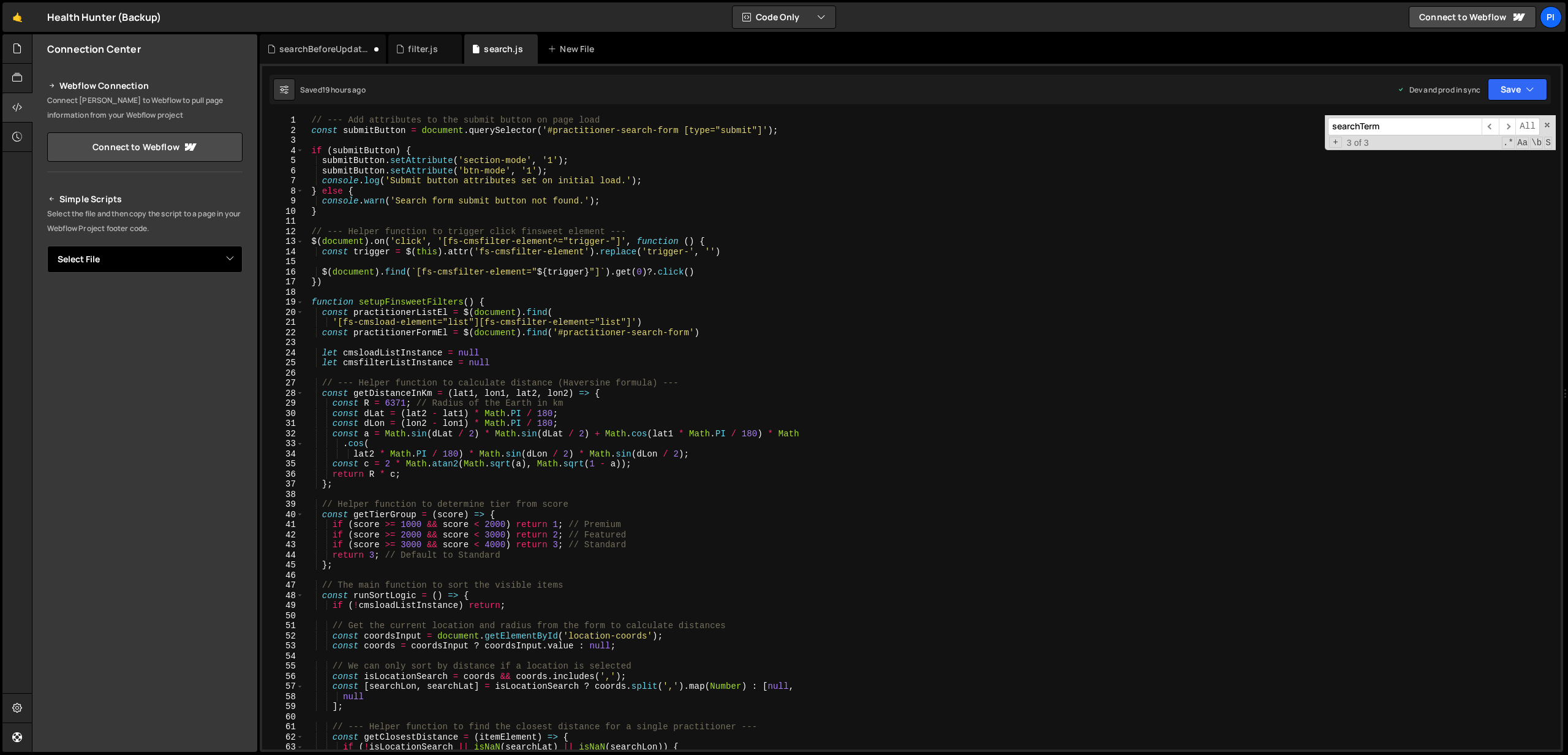
click at [197, 264] on select "Select File filter.js search.js searchBeforeUpdate.js" at bounding box center [145, 259] width 196 height 27
select select "47348"
click at [194, 301] on button "Copy" at bounding box center [204, 300] width 41 height 25
click at [23, 76] on div at bounding box center [18, 79] width 30 height 30
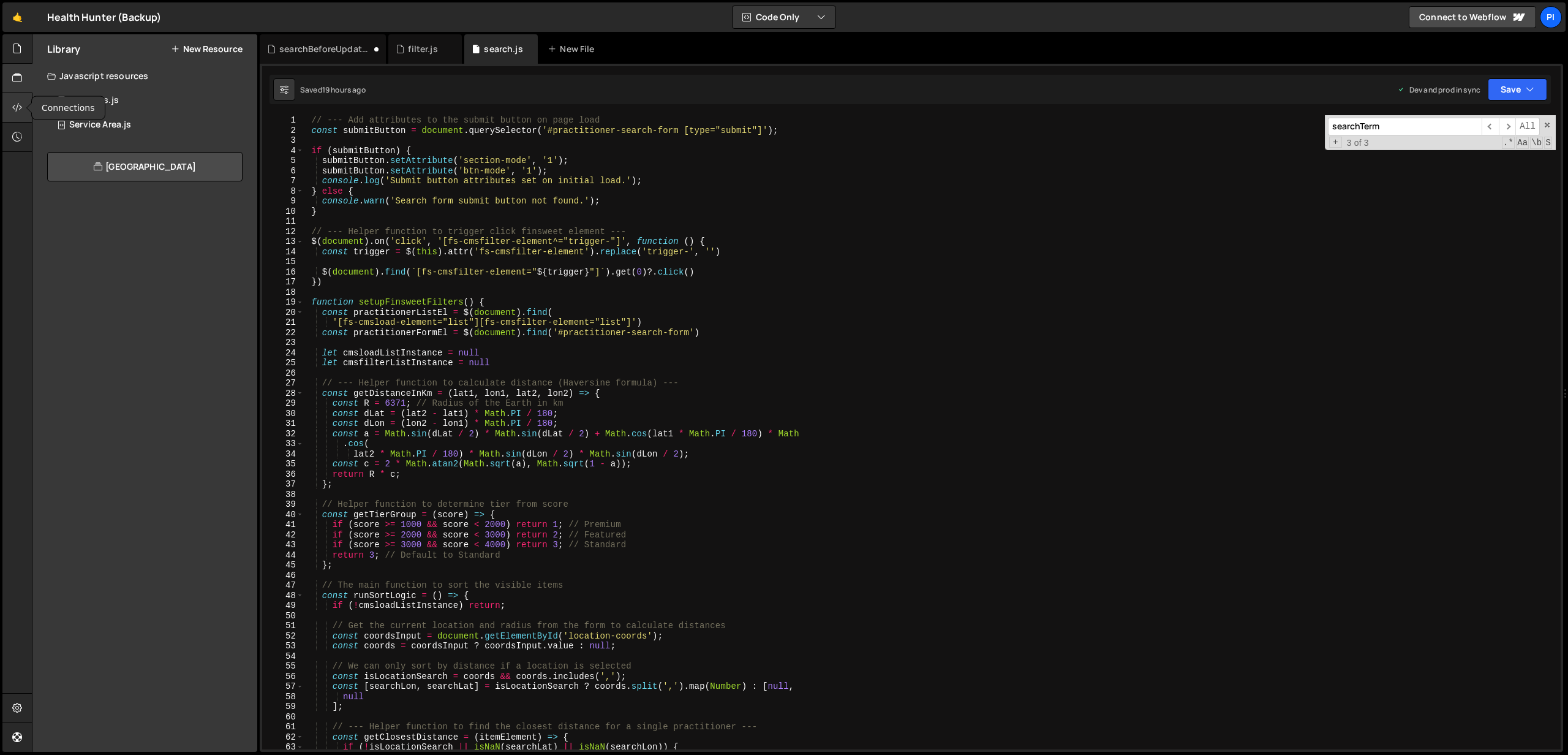
click at [18, 108] on icon at bounding box center [17, 107] width 10 height 13
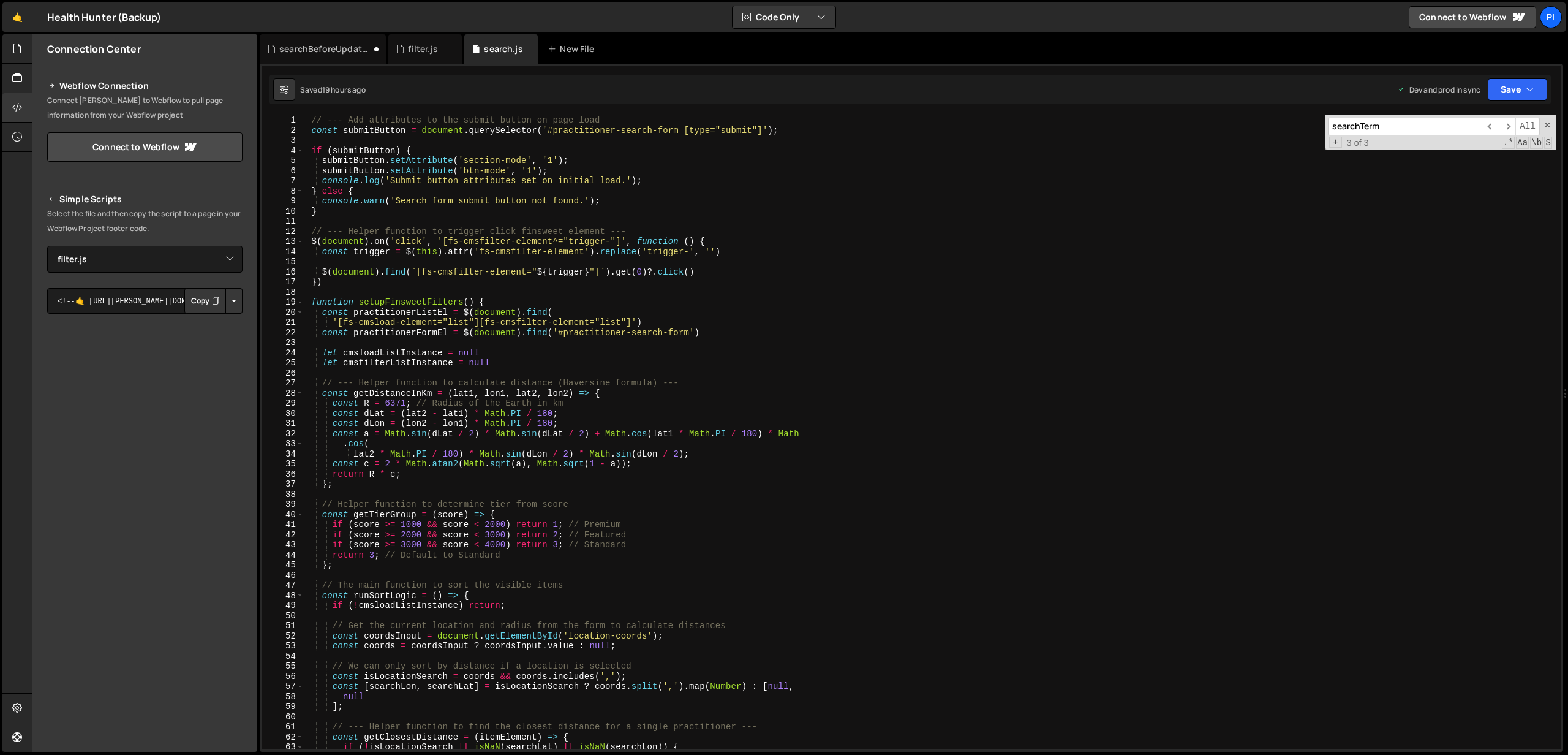
click at [201, 302] on button "Copy" at bounding box center [204, 300] width 41 height 25
click at [24, 77] on div at bounding box center [18, 79] width 30 height 30
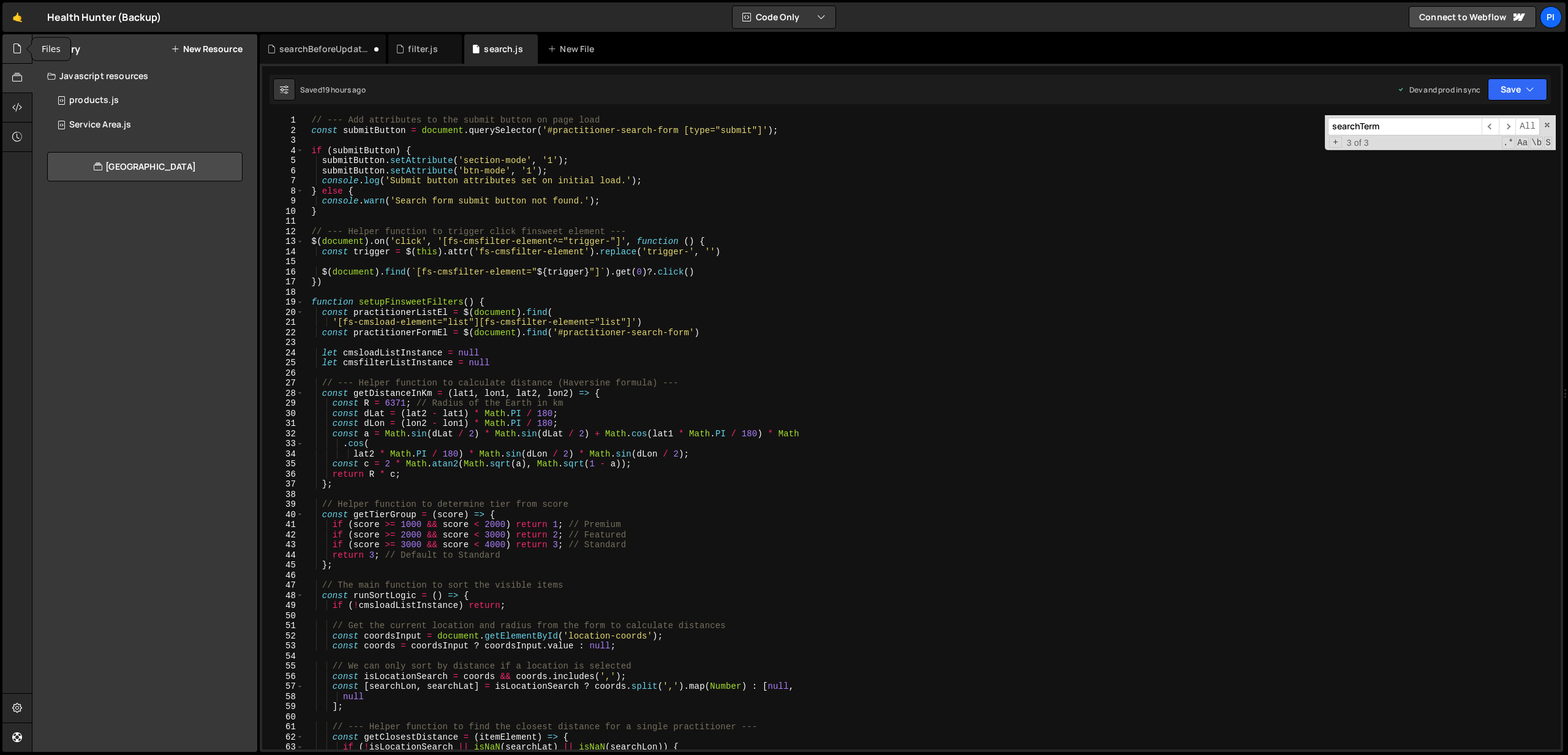
click at [24, 47] on div at bounding box center [18, 49] width 30 height 30
click at [245, 126] on icon at bounding box center [245, 124] width 9 height 11
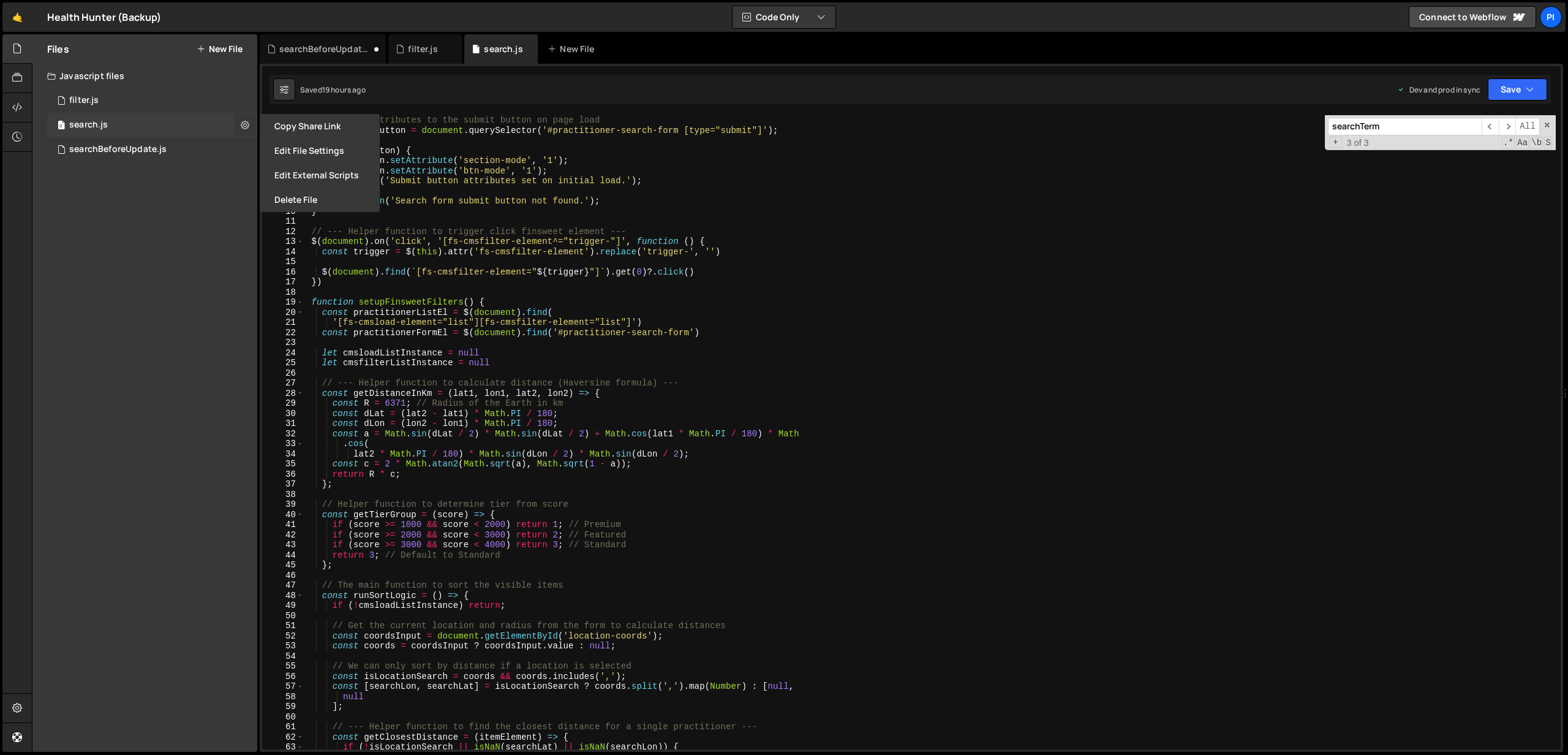
click at [245, 123] on icon at bounding box center [245, 124] width 9 height 11
click at [24, 103] on div at bounding box center [18, 108] width 30 height 30
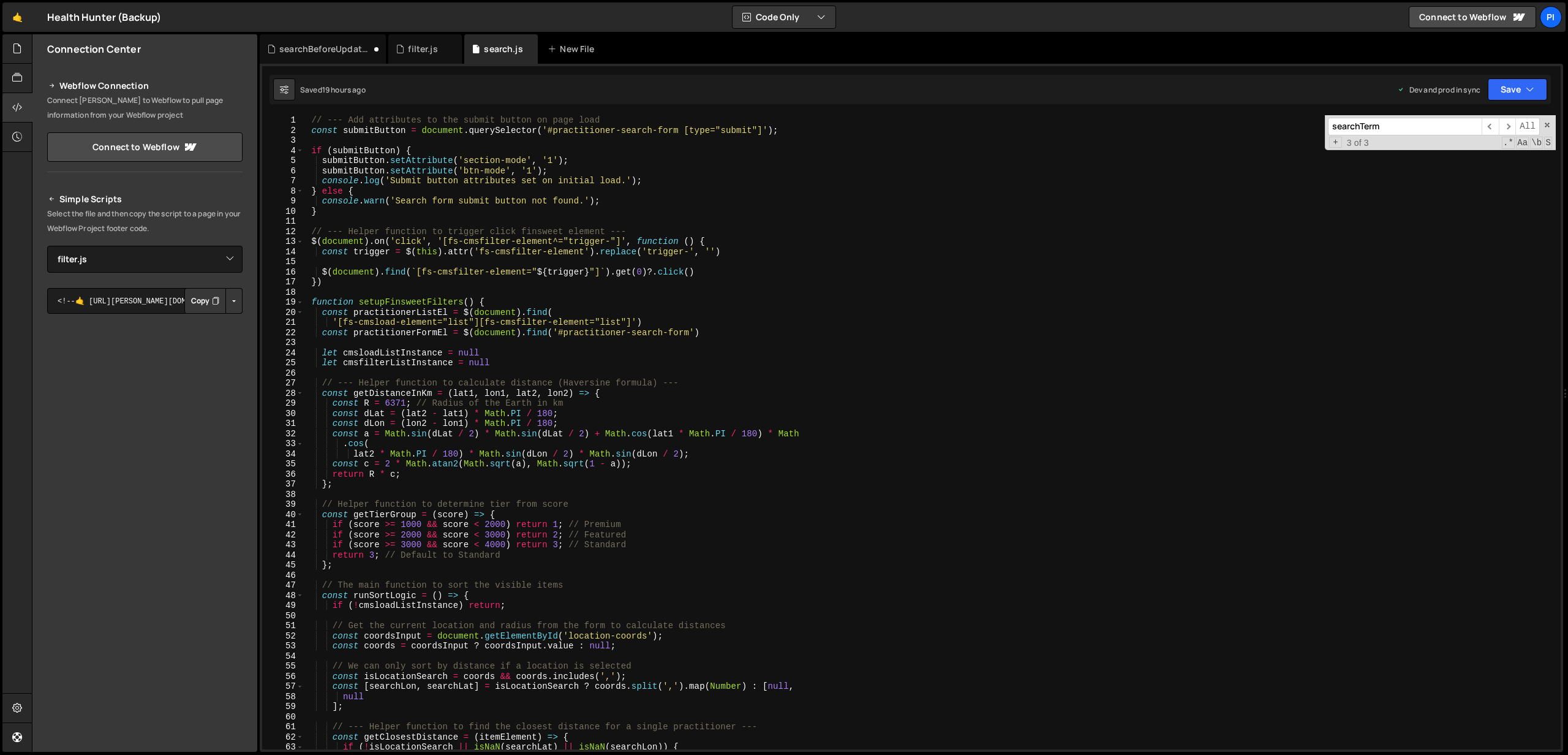
click at [205, 299] on button "Copy" at bounding box center [204, 300] width 41 height 25
click at [3, 143] on div at bounding box center [18, 138] width 30 height 30
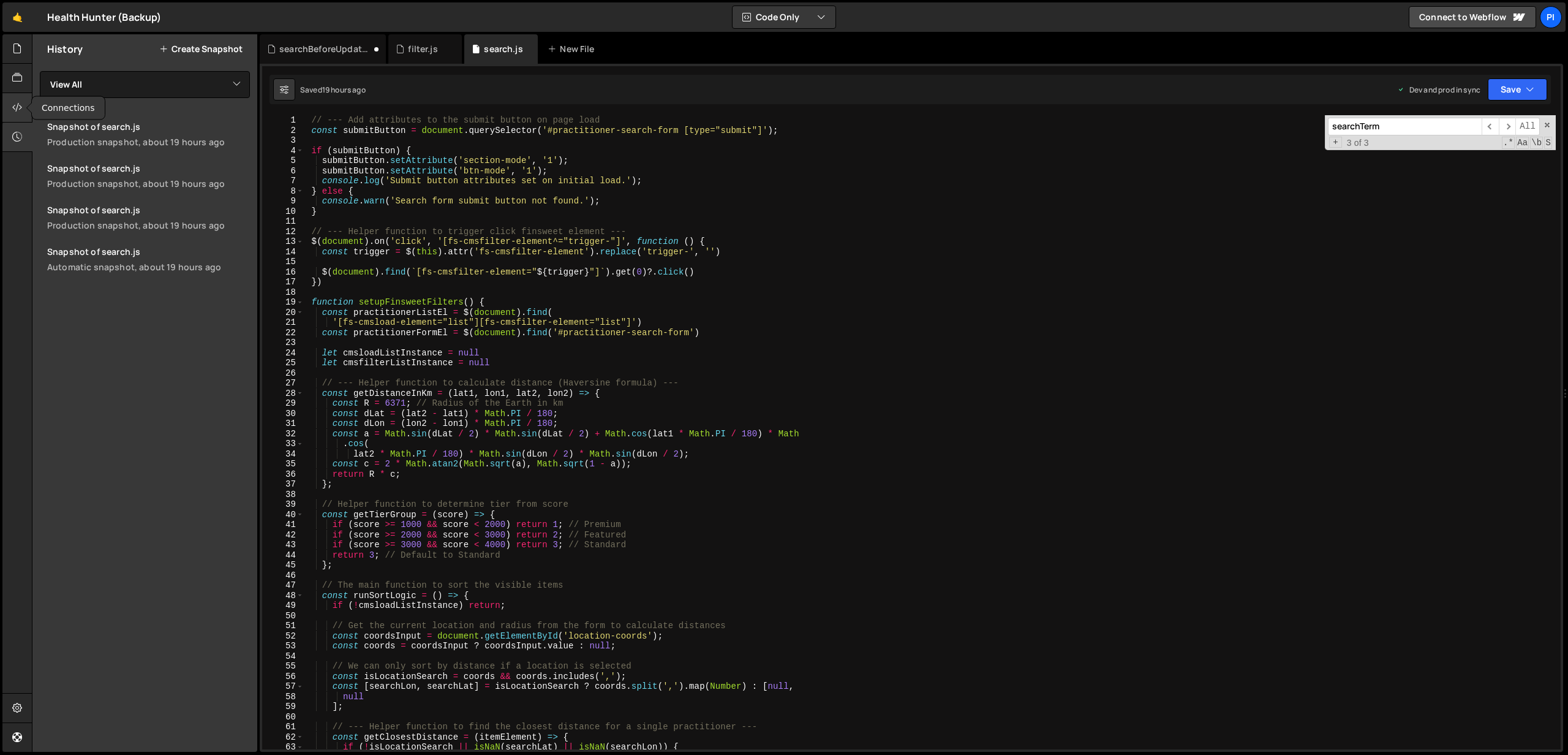
click at [14, 111] on icon at bounding box center [17, 107] width 10 height 13
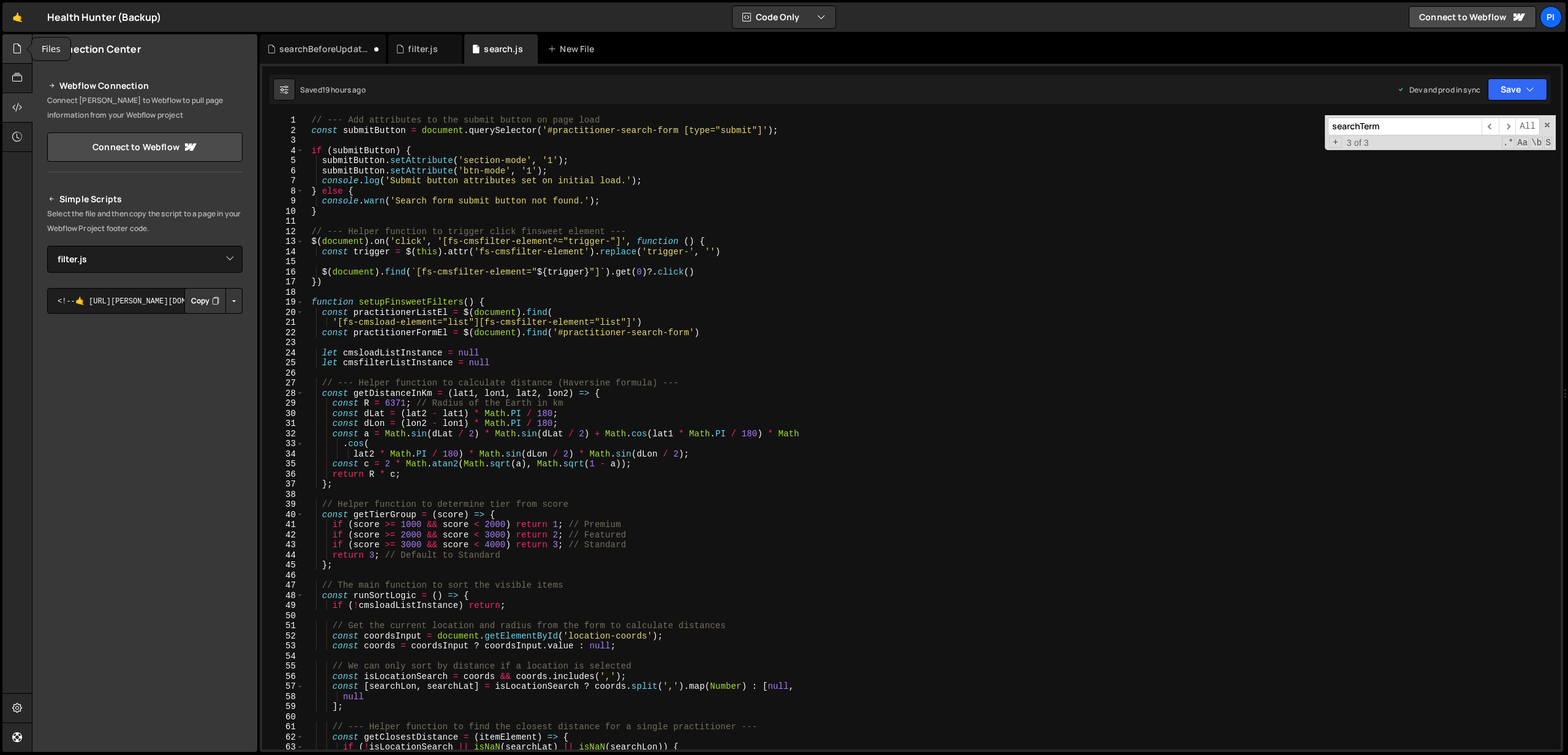
click at [11, 46] on div at bounding box center [18, 49] width 30 height 30
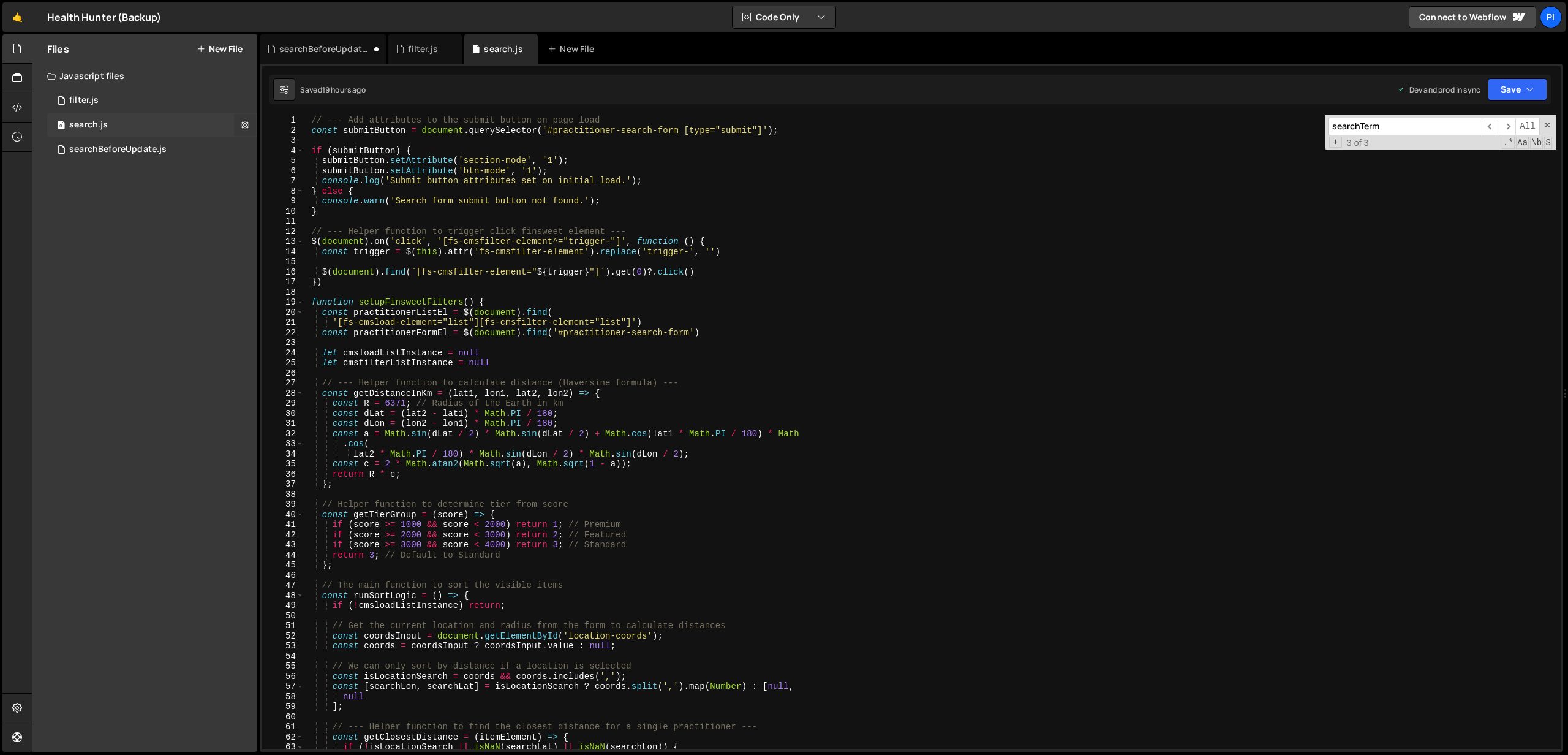
click at [241, 125] on icon at bounding box center [245, 124] width 9 height 11
type input "search"
radio input "true"
click at [277, 145] on button "Edit File Settings" at bounding box center [319, 151] width 120 height 25
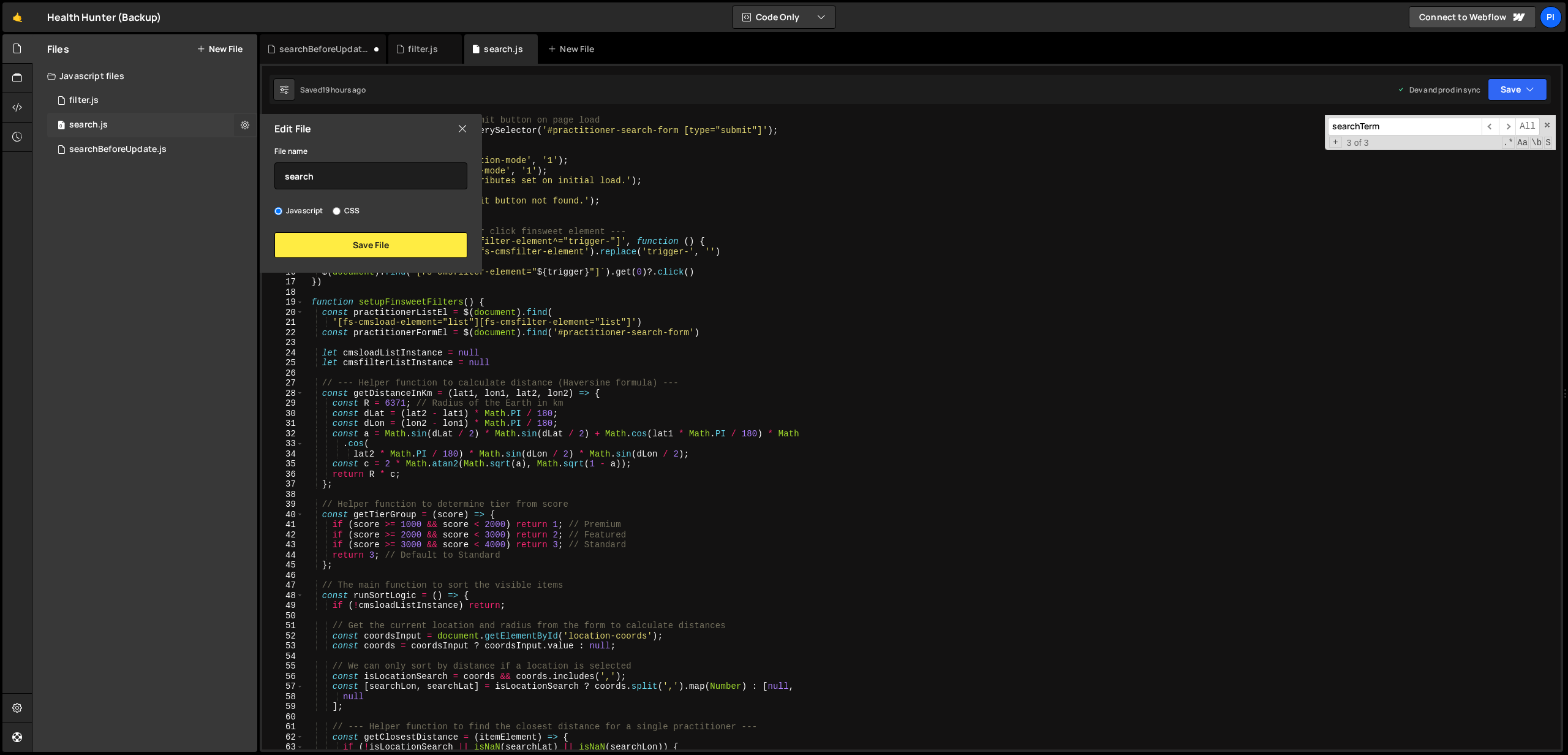
click at [240, 123] on button at bounding box center [245, 125] width 22 height 22
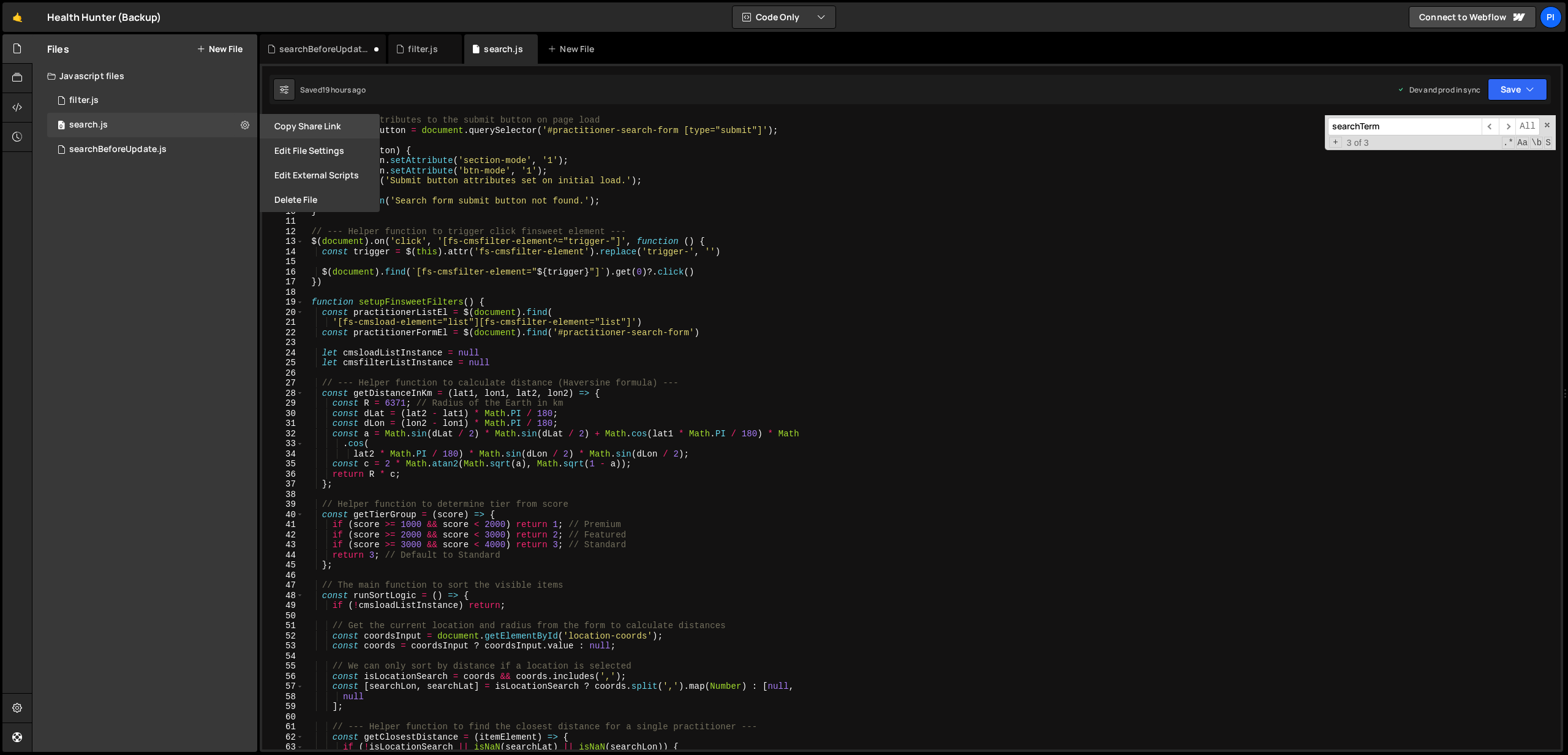
click at [333, 133] on button "Copy share link" at bounding box center [319, 126] width 120 height 25
click at [777, 281] on div "// --- Add attributes to the submit button on page load const submitButton = do…" at bounding box center [929, 442] width 1252 height 655
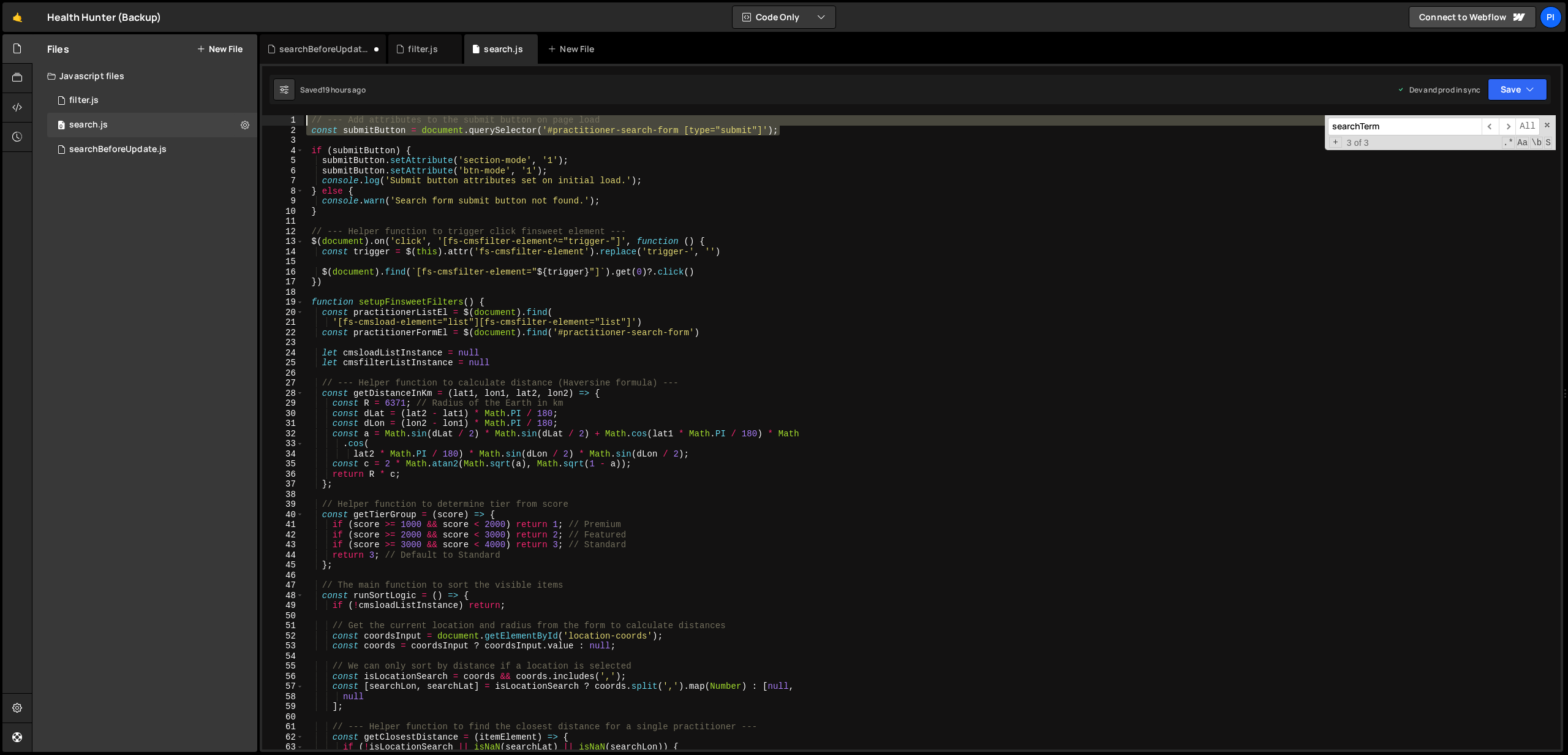
drag, startPoint x: 803, startPoint y: 133, endPoint x: 290, endPoint y: 121, distance: 513.1
click at [288, 121] on div "}) 1 2 3 4 5 6 7 8 9 10 11 12 13 14 15 16 17 18 19 20 21 22 23 24 25 26 27 28 2…" at bounding box center [912, 432] width 1299 height 635
click at [437, 166] on div "// --- Add attributes to the submit button on page load const submitButton = do…" at bounding box center [929, 442] width 1252 height 655
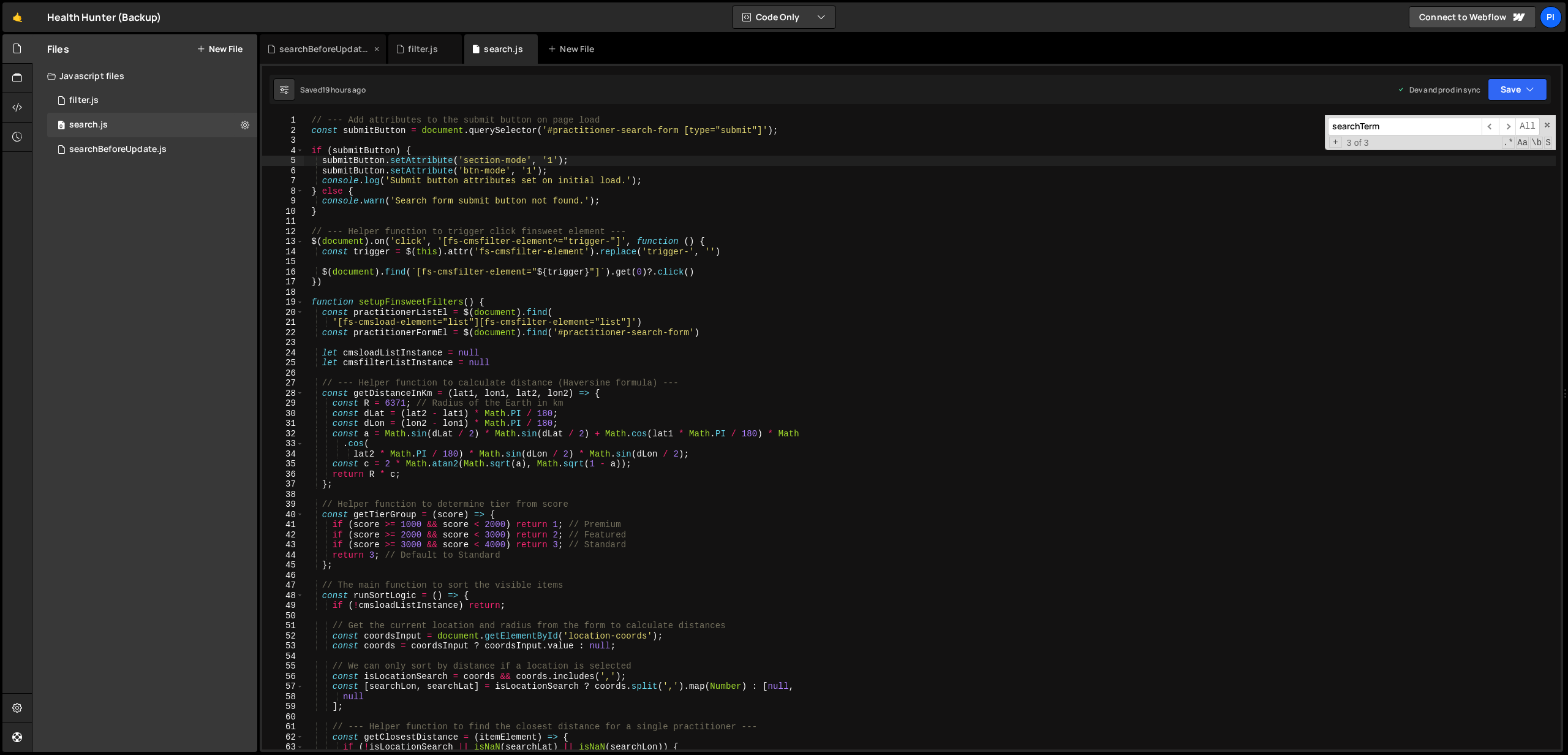
click at [316, 54] on div "searchBeforeUpdate.js" at bounding box center [325, 49] width 92 height 12
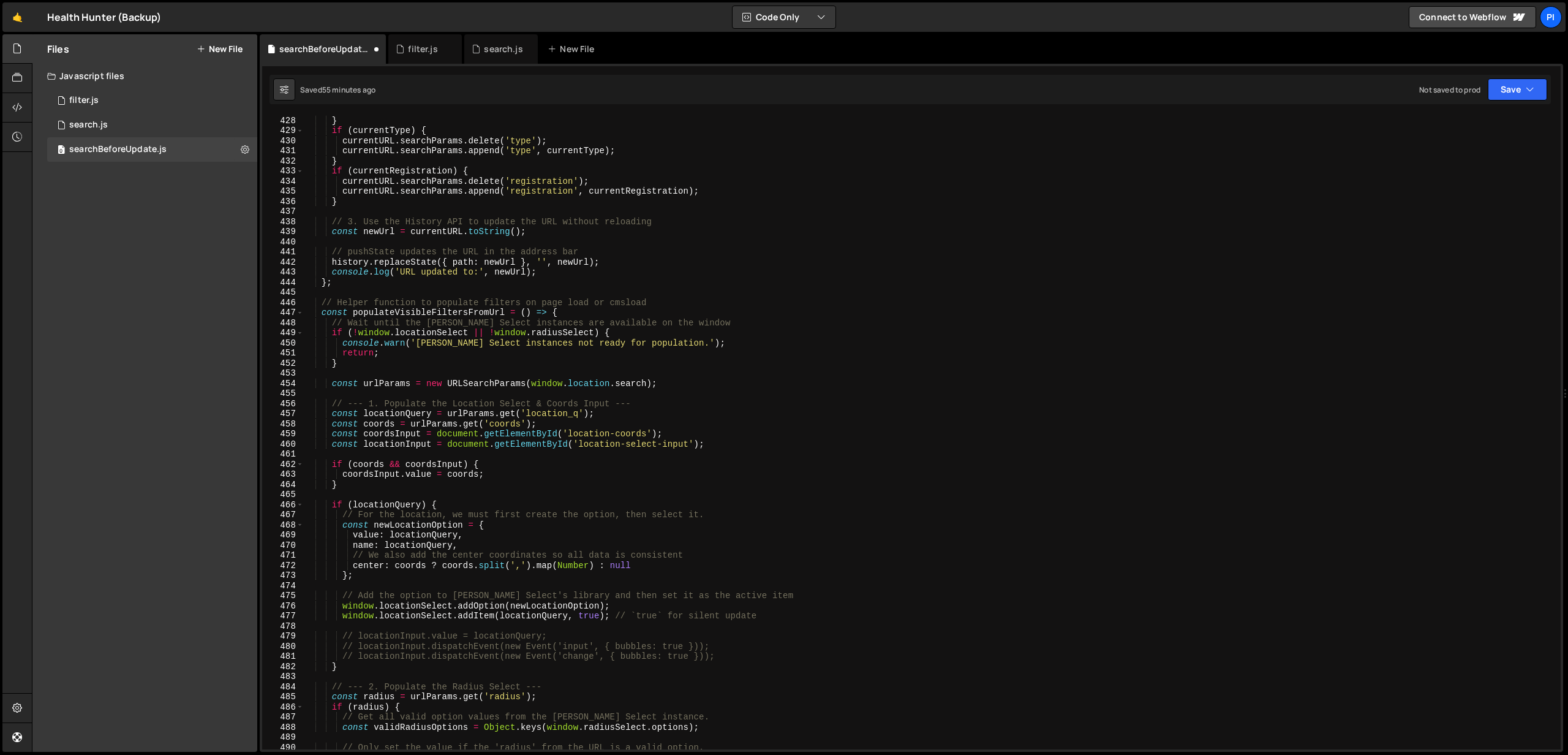
scroll to position [4316, 0]
click at [136, 126] on div "0 search.js 0" at bounding box center [152, 125] width 210 height 25
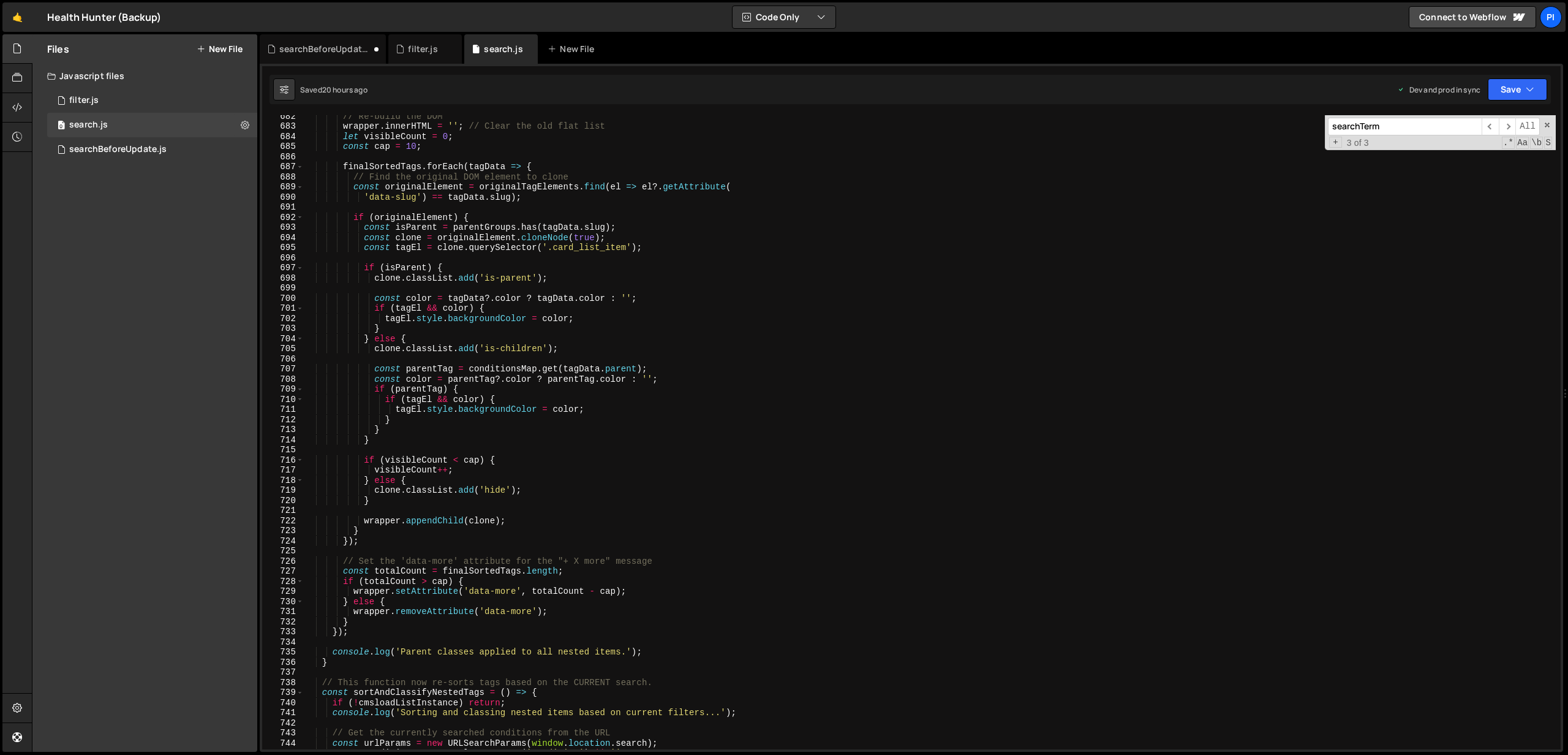
scroll to position [6888, 0]
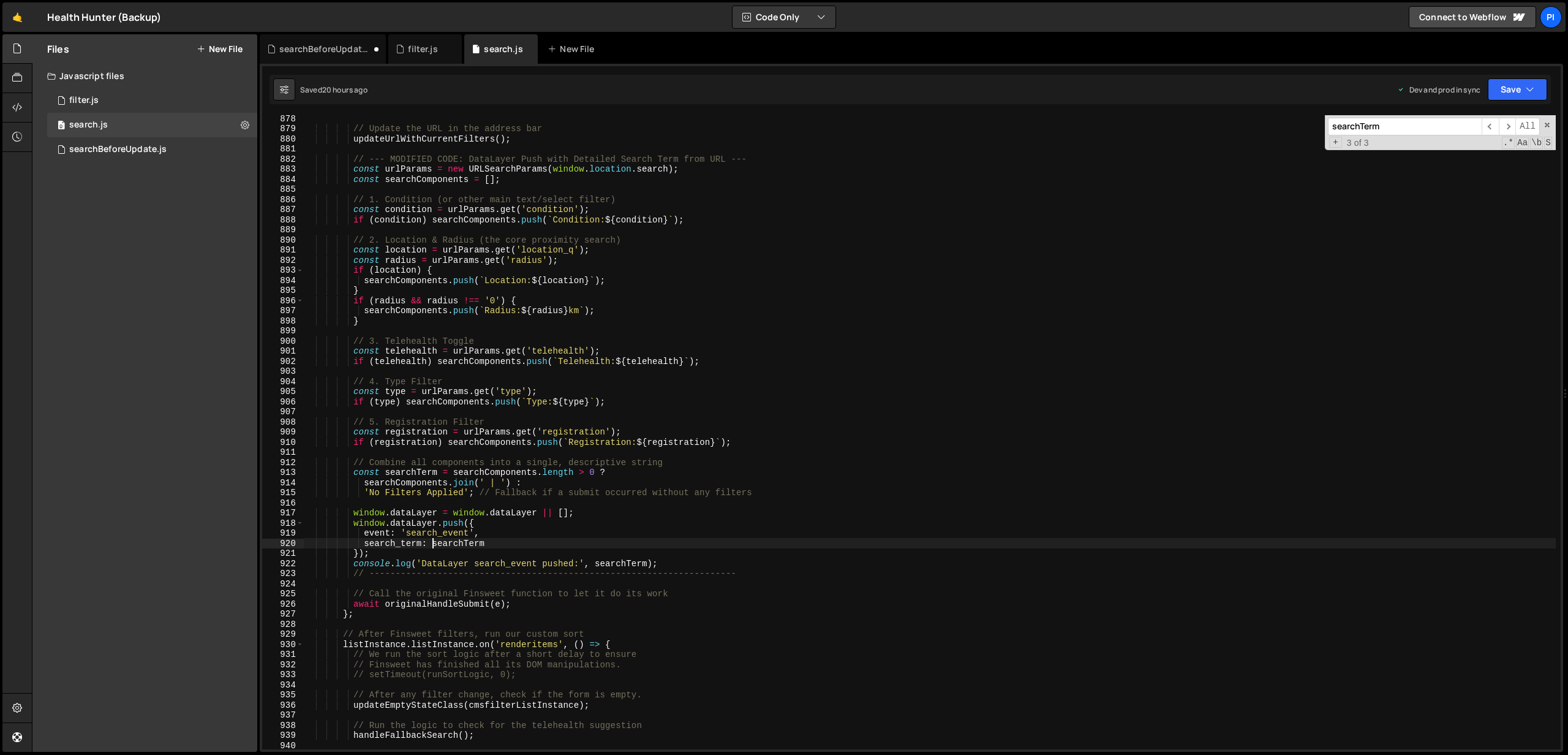
click at [433, 541] on div "// Update the URL in the address bar updateUrlWithCurrentFilters ( ) ; // --- M…" at bounding box center [929, 441] width 1252 height 655
click at [444, 531] on div "// Update the URL in the address bar updateUrlWithCurrentFilters ( ) ; // --- M…" at bounding box center [929, 442] width 1252 height 655
type textarea "event: 'search_event',"
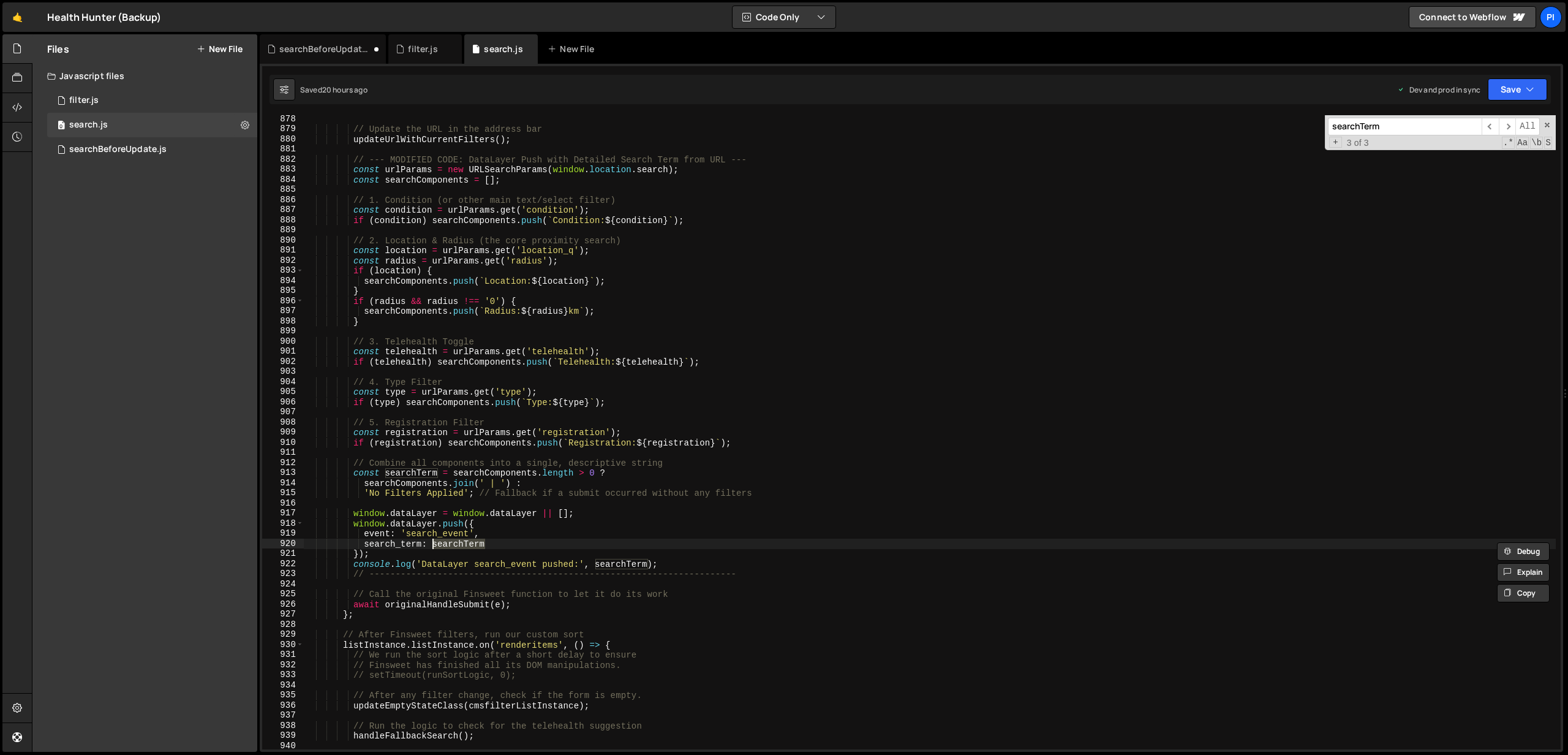
click at [444, 531] on div "// Update the URL in the address bar updateUrlWithCurrentFilters ( ) ; // --- M…" at bounding box center [929, 442] width 1252 height 655
